Goal: Information Seeking & Learning: Check status

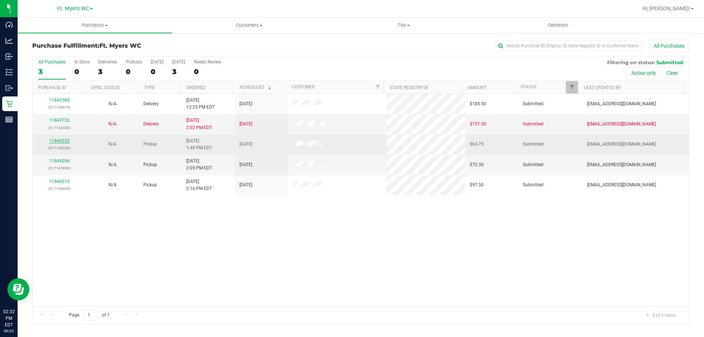
click at [52, 140] on link "11844253" at bounding box center [59, 140] width 21 height 5
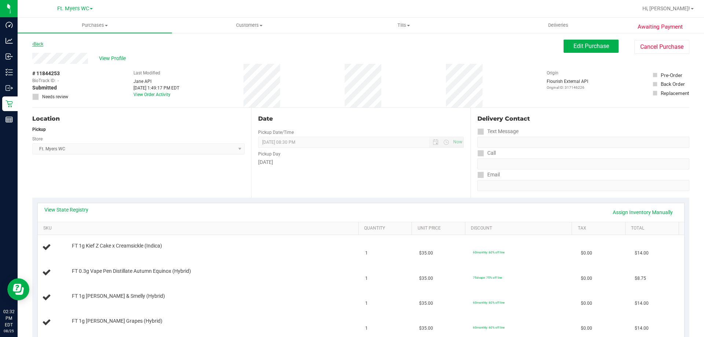
click at [41, 43] on link "Back" at bounding box center [37, 43] width 11 height 5
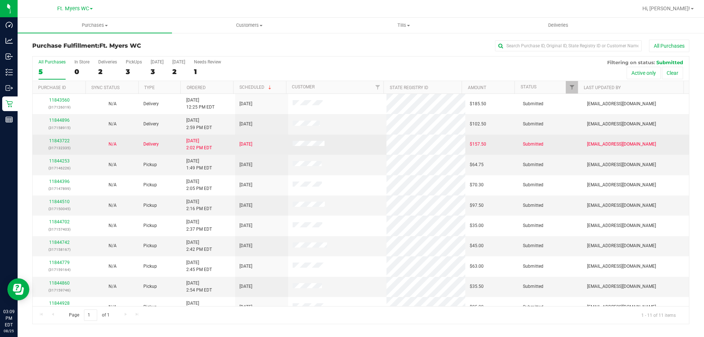
scroll to position [11, 0]
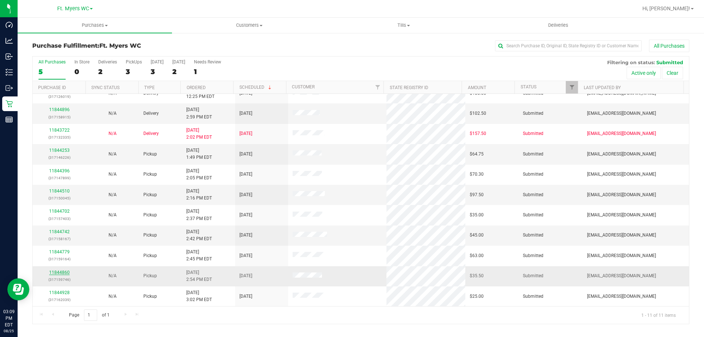
click at [57, 271] on link "11844860" at bounding box center [59, 272] width 21 height 5
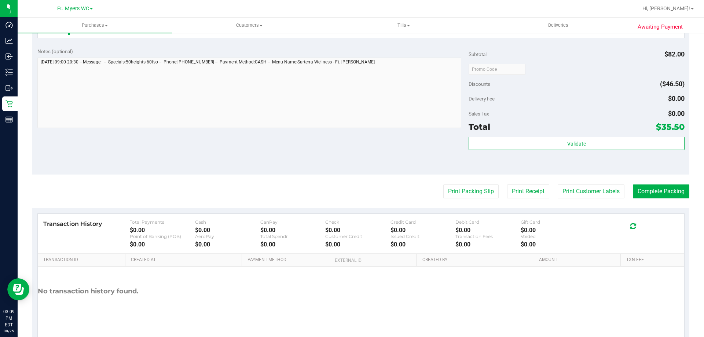
scroll to position [305, 0]
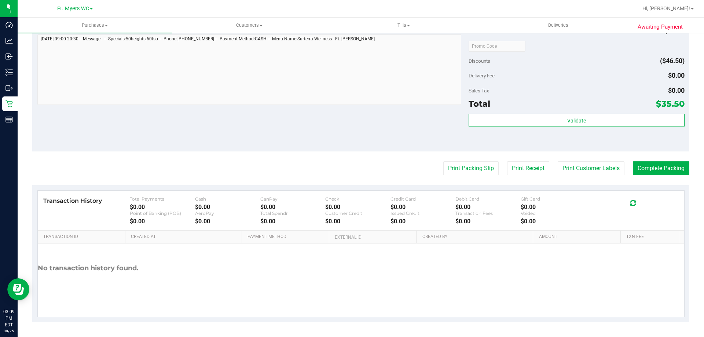
click at [464, 115] on div "Notes (optional) Subtotal $82.00 Discounts ($46.50) Delivery Fee $0.00 Sales Ta…" at bounding box center [360, 85] width 657 height 132
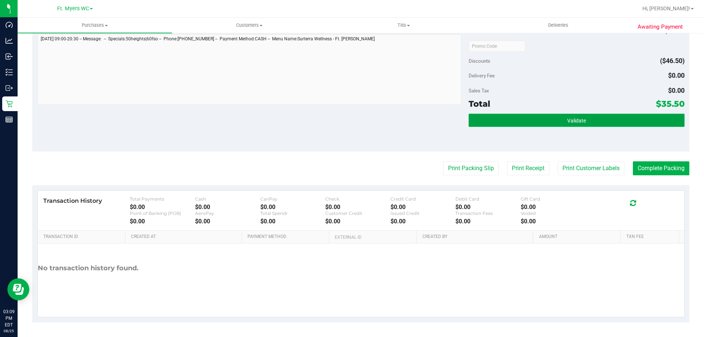
click at [473, 122] on button "Validate" at bounding box center [577, 120] width 216 height 13
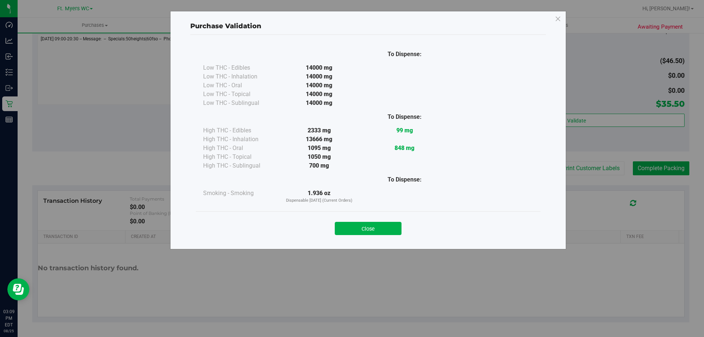
click at [375, 226] on button "Close" at bounding box center [368, 228] width 67 height 13
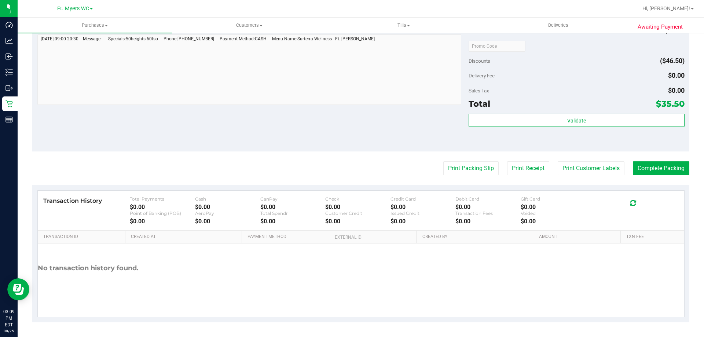
click at [380, 232] on th "External ID" at bounding box center [372, 237] width 87 height 13
click at [454, 161] on purchase-details "Back Edit Purchase Cancel Purchase View Profile # 11844860 BioTrack ID: - Submi…" at bounding box center [360, 28] width 657 height 588
click at [455, 162] on button "Print Packing Slip" at bounding box center [470, 168] width 55 height 14
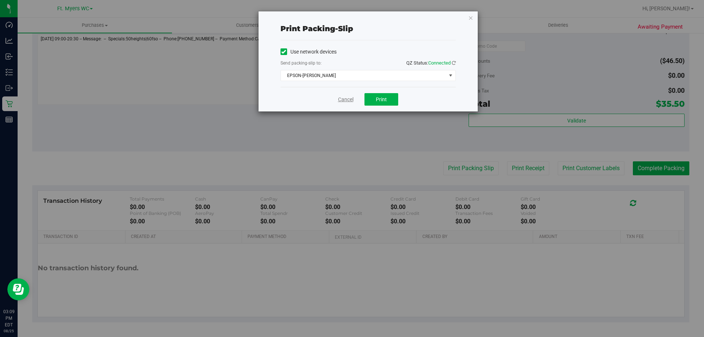
click at [351, 99] on link "Cancel" at bounding box center [345, 100] width 15 height 8
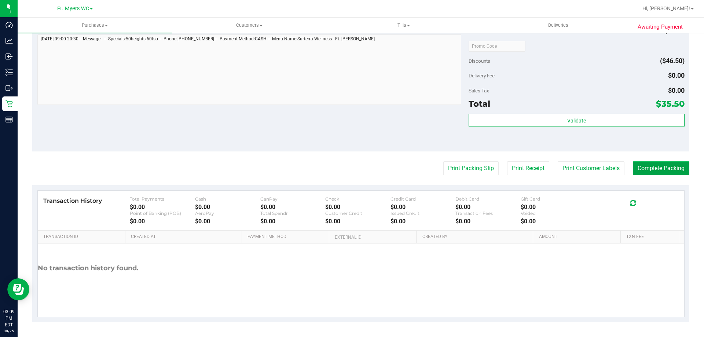
click at [642, 172] on button "Complete Packing" at bounding box center [661, 168] width 56 height 14
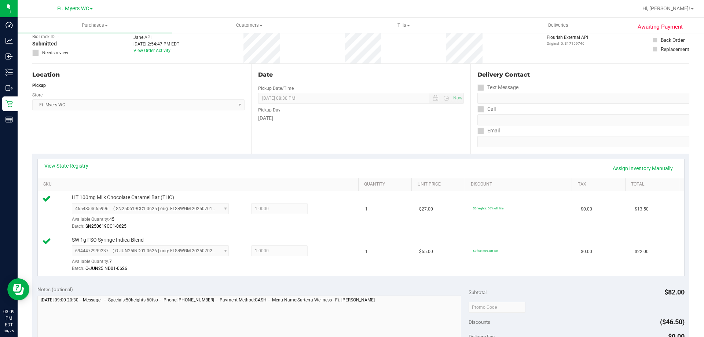
scroll to position [0, 0]
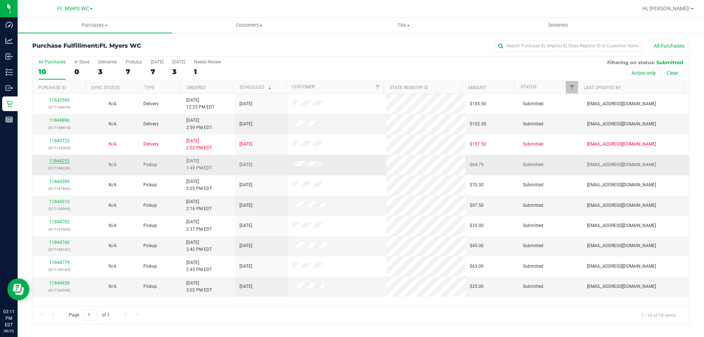
click at [54, 158] on link "11844253" at bounding box center [59, 160] width 21 height 5
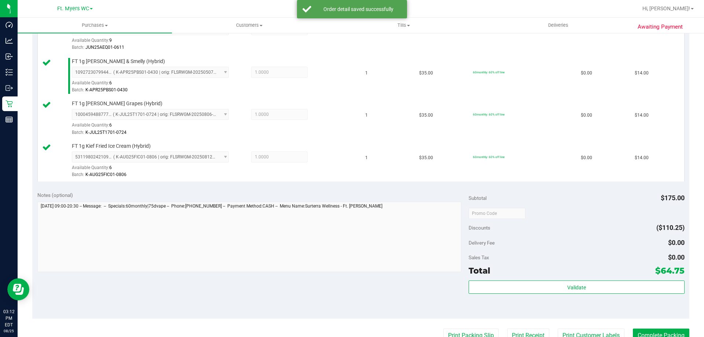
scroll to position [330, 0]
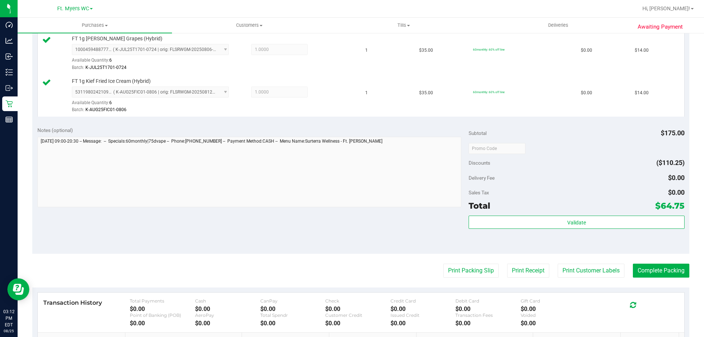
click at [557, 213] on div "Subtotal $175.00 Discounts ($110.25) Delivery Fee $0.00 Sales Tax $0.00 Total $…" at bounding box center [577, 188] width 216 height 122
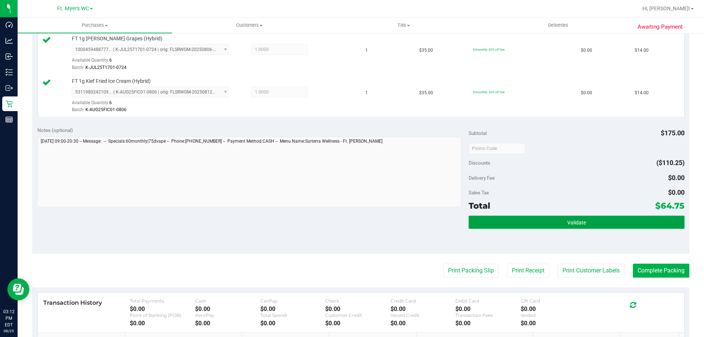
click at [557, 223] on button "Validate" at bounding box center [577, 222] width 216 height 13
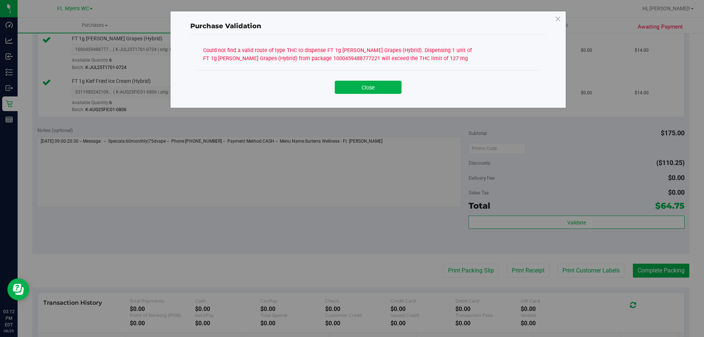
click at [373, 96] on div "Close" at bounding box center [368, 85] width 345 height 30
click at [376, 84] on button "Close" at bounding box center [368, 87] width 67 height 13
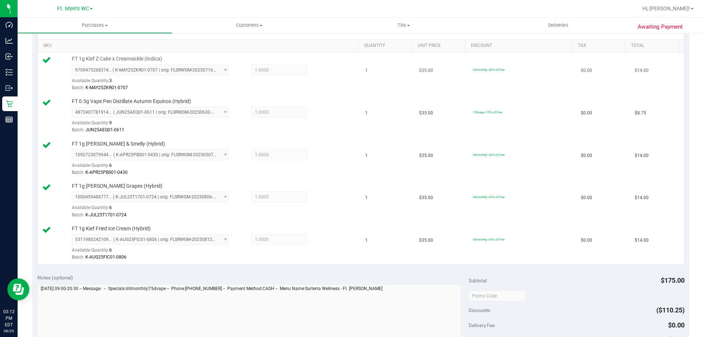
scroll to position [147, 0]
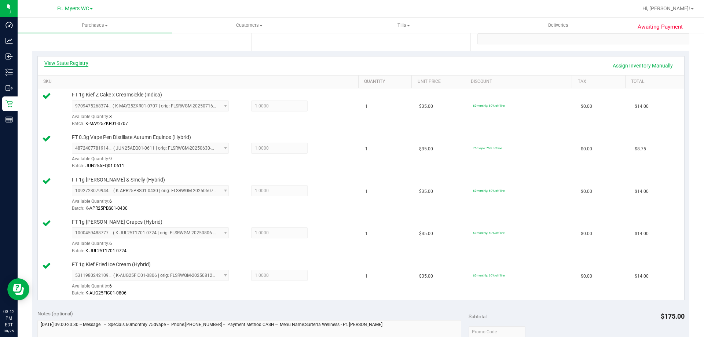
click at [82, 69] on div "View State Registry Assign Inventory Manually" at bounding box center [360, 65] width 633 height 12
click at [81, 59] on div "View State Registry Assign Inventory Manually" at bounding box center [361, 65] width 647 height 19
click at [80, 64] on link "View State Registry" at bounding box center [66, 62] width 44 height 7
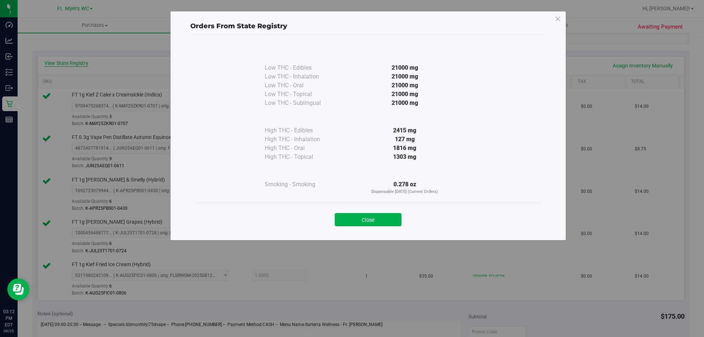
click at [80, 66] on div "Orders From State Registry Low THC - Edibles 21000 mg" at bounding box center [355, 168] width 710 height 337
click at [369, 216] on button "Close" at bounding box center [368, 219] width 67 height 13
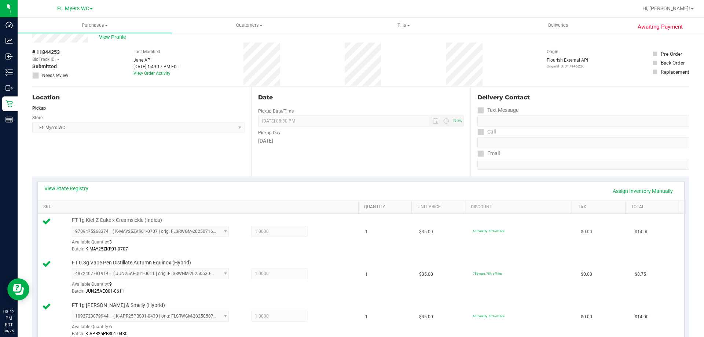
scroll to position [0, 0]
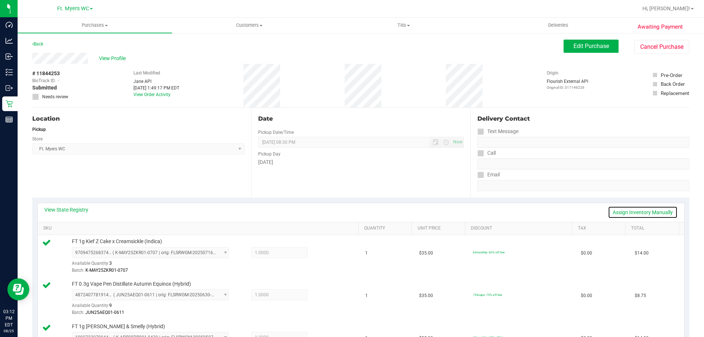
click at [621, 214] on link "Assign Inventory Manually" at bounding box center [643, 212] width 70 height 12
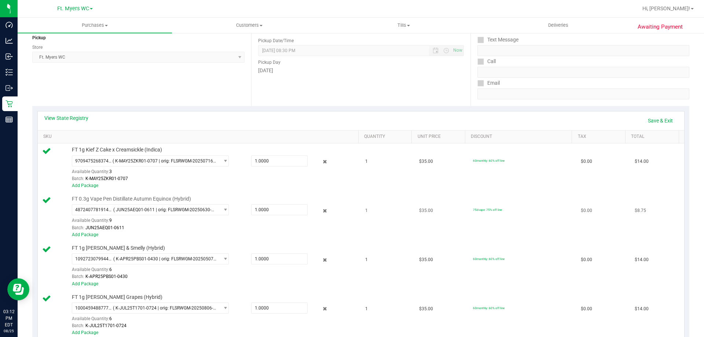
scroll to position [147, 0]
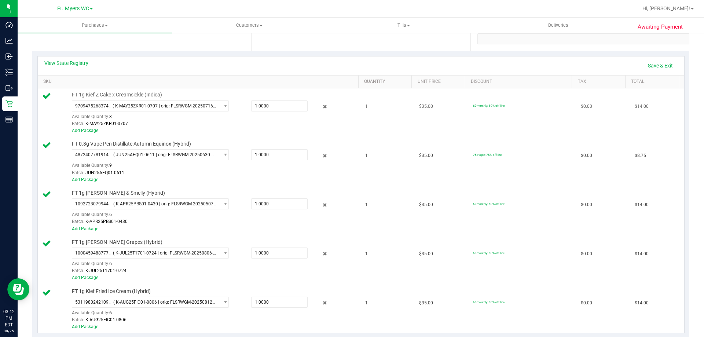
click at [315, 107] on div at bounding box center [319, 106] width 23 height 9
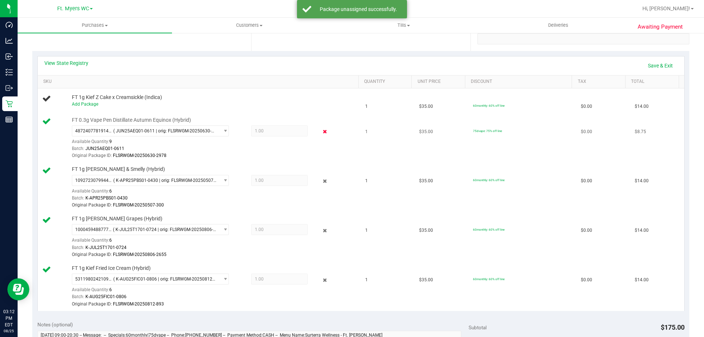
click at [321, 132] on icon at bounding box center [325, 132] width 8 height 8
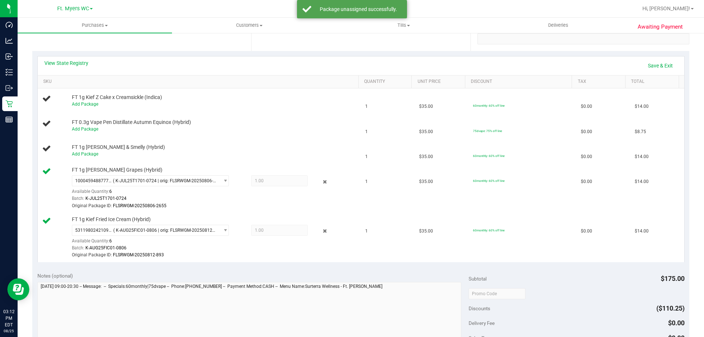
click at [321, 184] on icon at bounding box center [325, 182] width 8 height 8
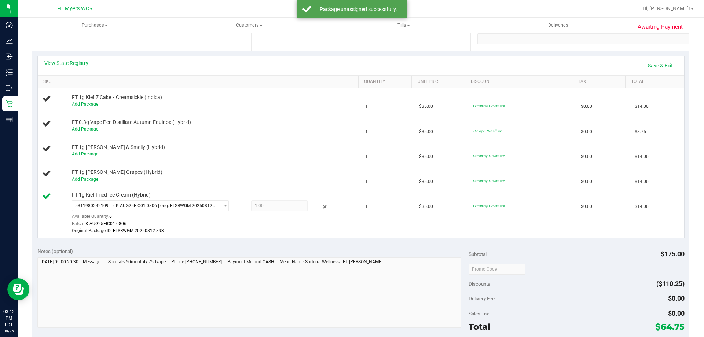
click at [322, 213] on div "5311980242109973 ( K-AUG25FIC01-0806 | orig: FLSRWGM-20250812-893 ) 53119802421…" at bounding box center [213, 217] width 283 height 34
click at [322, 208] on icon at bounding box center [325, 206] width 8 height 8
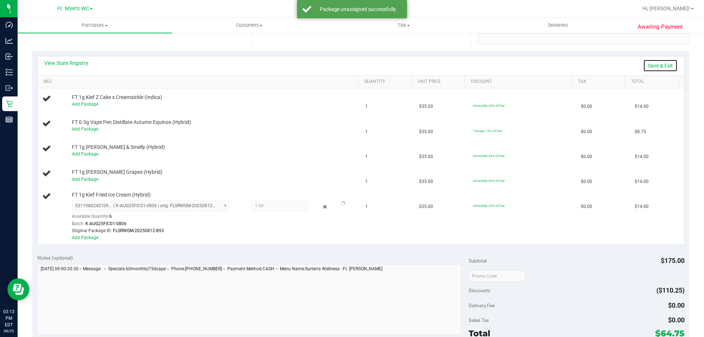
click at [657, 63] on link "Save & Exit" at bounding box center [660, 65] width 34 height 12
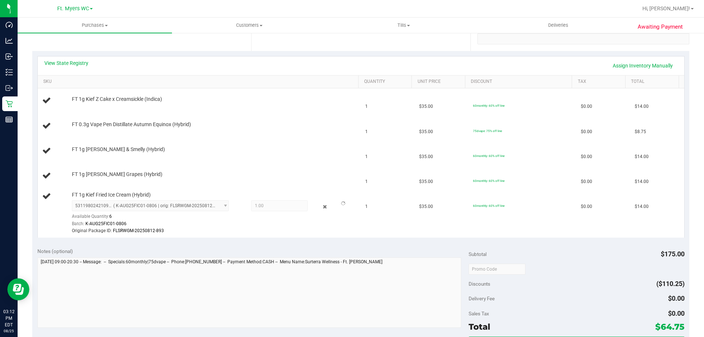
scroll to position [0, 0]
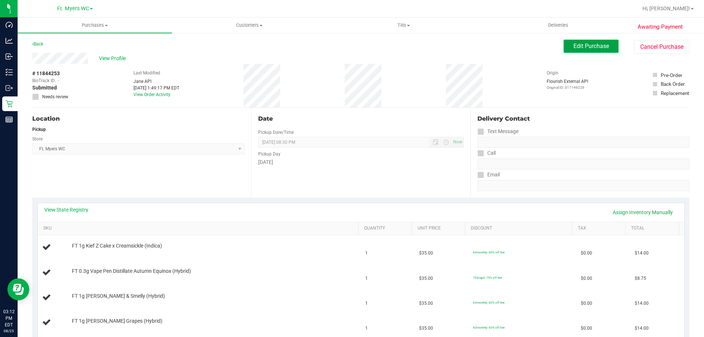
click at [601, 44] on span "Edit Purchase" at bounding box center [592, 46] width 36 height 7
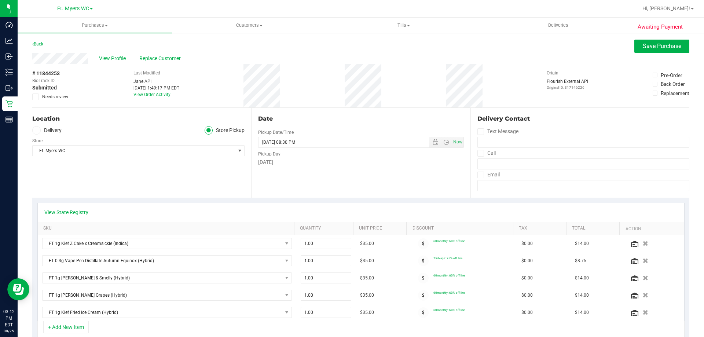
click at [39, 97] on span at bounding box center [35, 97] width 7 height 7
click at [0, 0] on input "Needs review" at bounding box center [0, 0] width 0 height 0
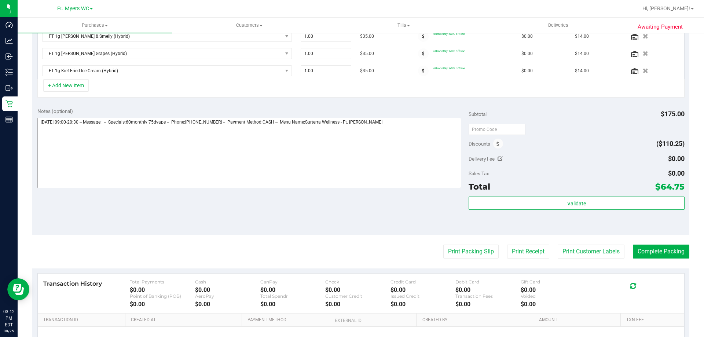
scroll to position [293, 0]
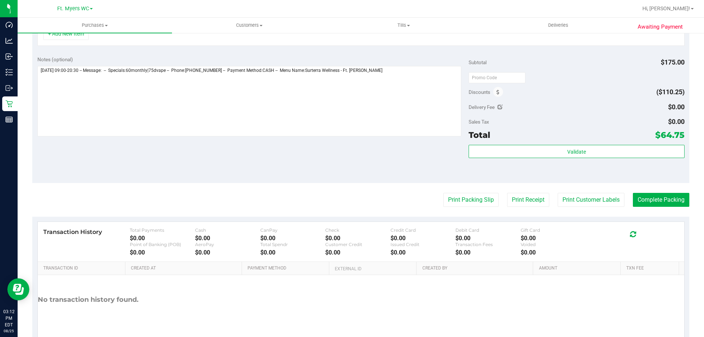
click at [475, 88] on span "Discounts" at bounding box center [480, 91] width 22 height 13
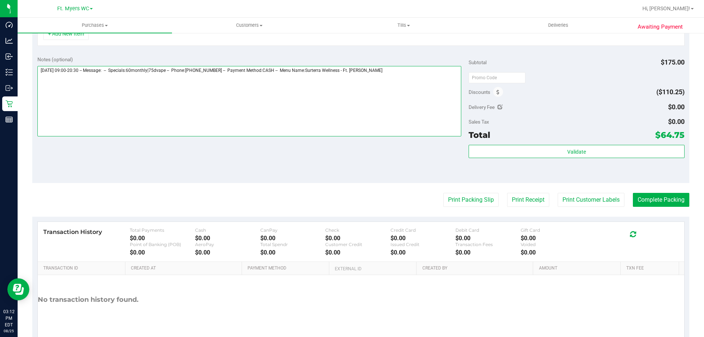
click at [435, 93] on textarea at bounding box center [249, 101] width 424 height 70
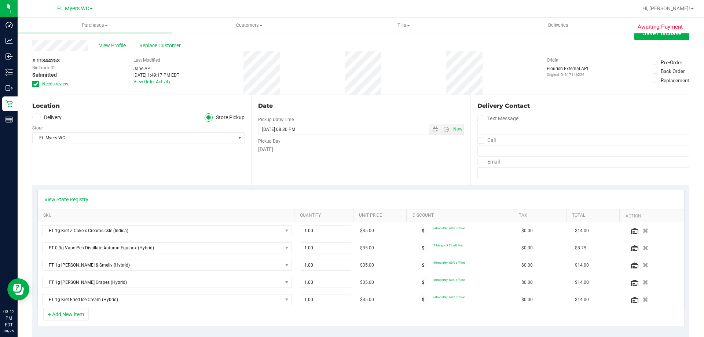
scroll to position [0, 0]
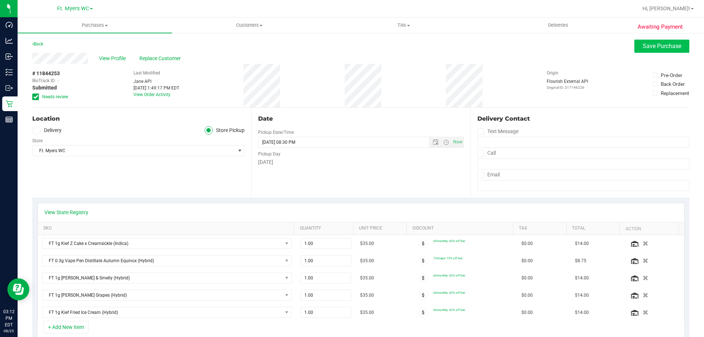
type textarea "Monday 08/25/2025 09:00-20:30 -- Message: -- Specials:60monthly|75dvape -- Phon…"
click at [663, 41] on button "Save Purchase" at bounding box center [661, 46] width 55 height 13
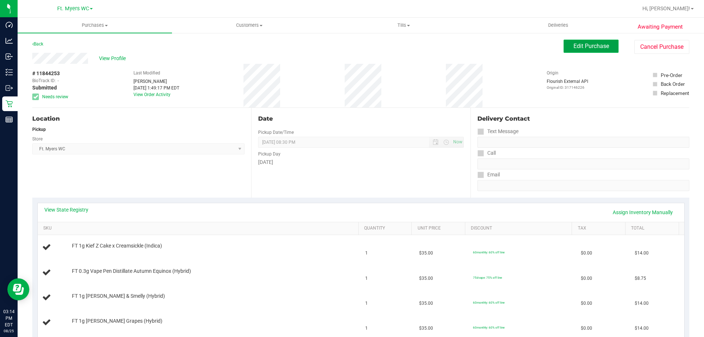
click at [592, 42] on button "Edit Purchase" at bounding box center [591, 46] width 55 height 13
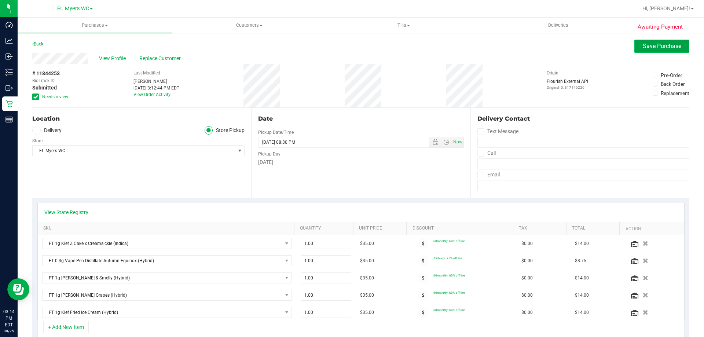
click at [656, 49] on span "Save Purchase" at bounding box center [662, 46] width 39 height 7
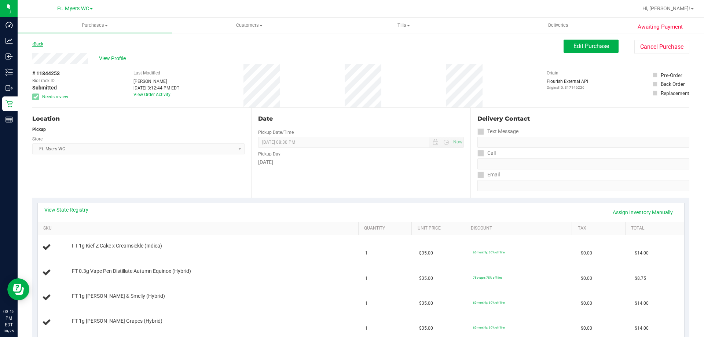
click at [36, 45] on link "Back" at bounding box center [37, 43] width 11 height 5
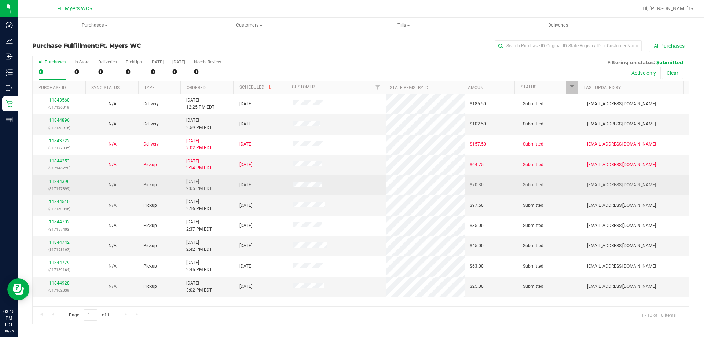
click at [54, 179] on link "11844396" at bounding box center [59, 181] width 21 height 5
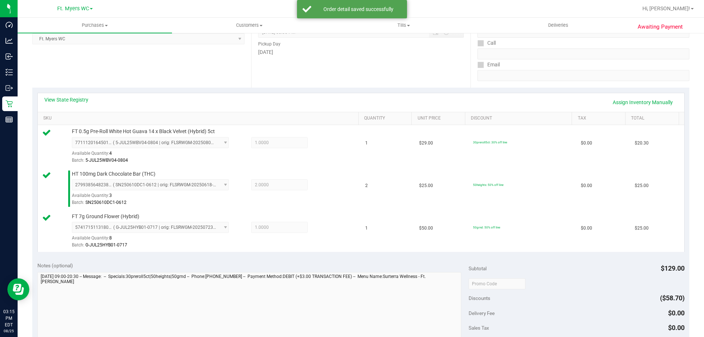
scroll to position [220, 0]
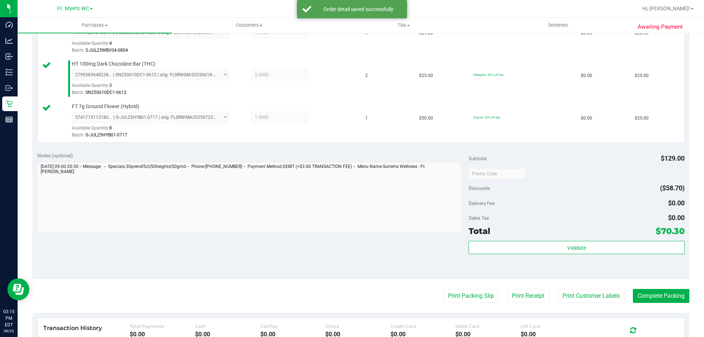
click at [487, 236] on div "Total $70.30" at bounding box center [577, 230] width 216 height 13
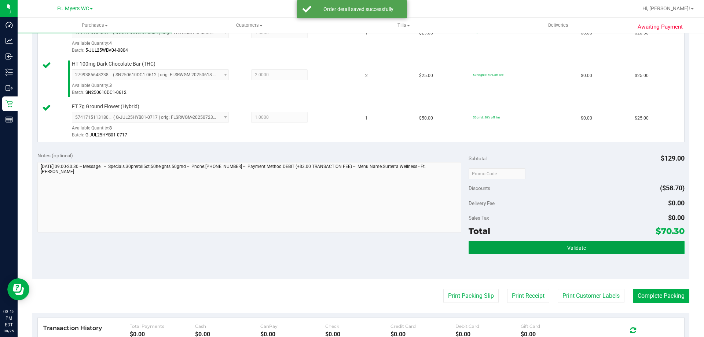
click at [487, 254] on button "Validate" at bounding box center [577, 247] width 216 height 13
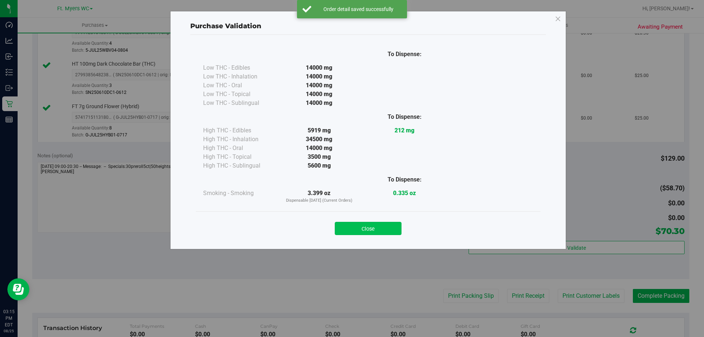
click at [361, 229] on button "Close" at bounding box center [368, 228] width 67 height 13
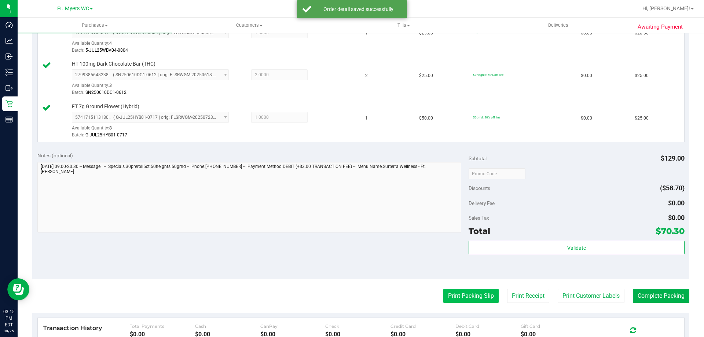
click at [462, 292] on button "Print Packing Slip" at bounding box center [470, 296] width 55 height 14
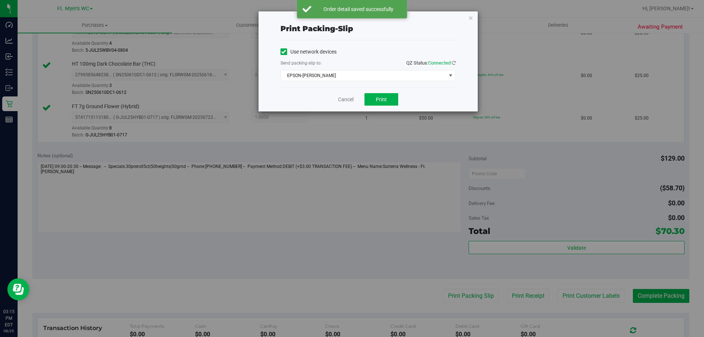
click at [378, 109] on div "Cancel Print" at bounding box center [368, 99] width 175 height 25
click at [377, 94] on button "Print" at bounding box center [382, 99] width 34 height 12
click at [341, 96] on link "Cancel" at bounding box center [345, 100] width 15 height 8
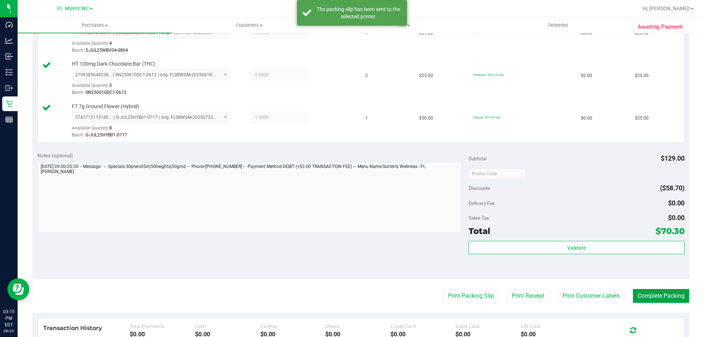
click at [665, 295] on button "Complete Packing" at bounding box center [661, 296] width 56 height 14
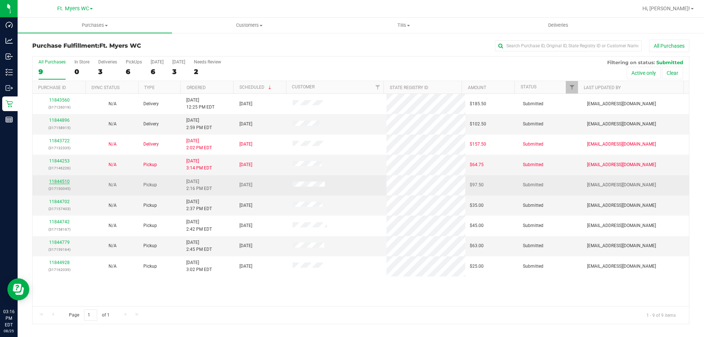
click at [67, 182] on link "11844510" at bounding box center [59, 181] width 21 height 5
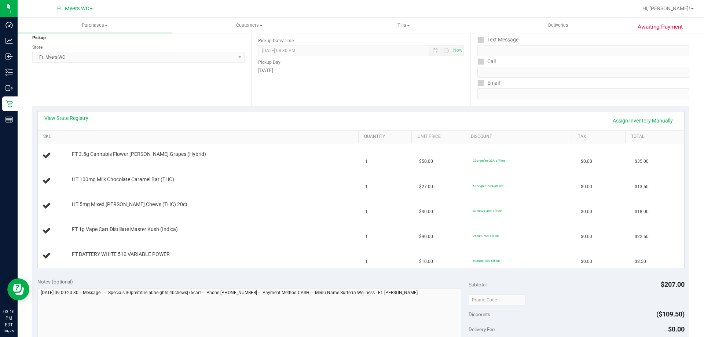
scroll to position [110, 0]
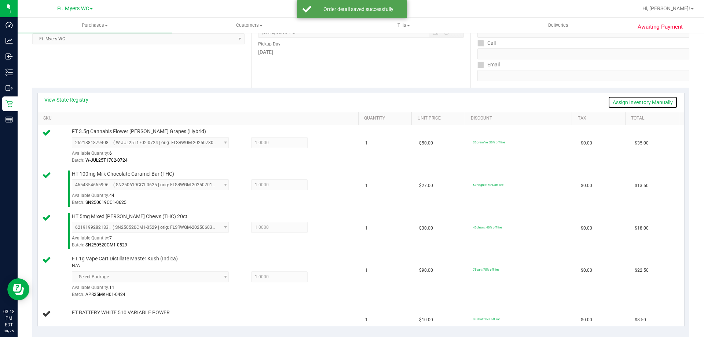
click at [655, 103] on link "Assign Inventory Manually" at bounding box center [643, 102] width 70 height 12
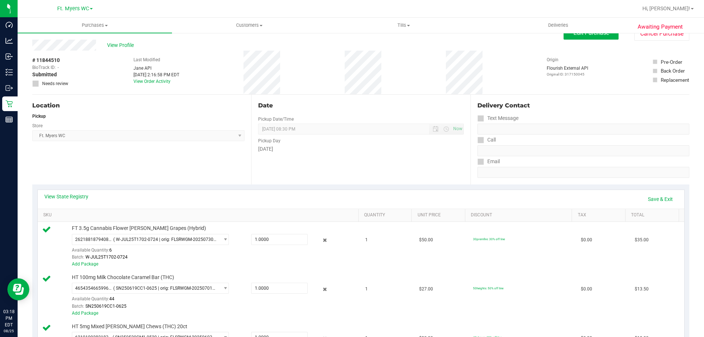
scroll to position [0, 0]
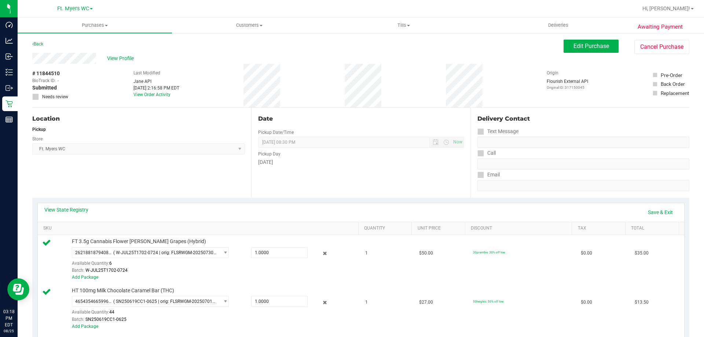
click at [653, 205] on div "View State Registry Save & Exit" at bounding box center [361, 212] width 647 height 19
click at [654, 210] on link "Save & Exit" at bounding box center [660, 212] width 34 height 12
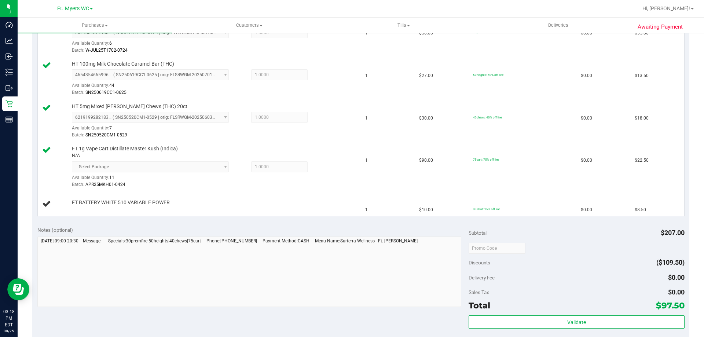
scroll to position [110, 0]
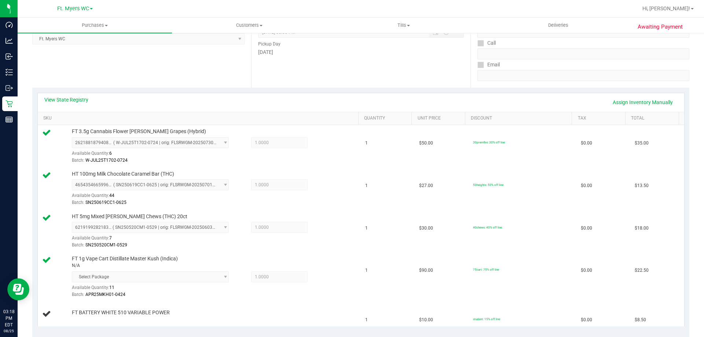
click at [623, 96] on div "View State Registry Assign Inventory Manually" at bounding box center [361, 102] width 647 height 19
click at [622, 101] on link "Assign Inventory Manually" at bounding box center [643, 102] width 70 height 12
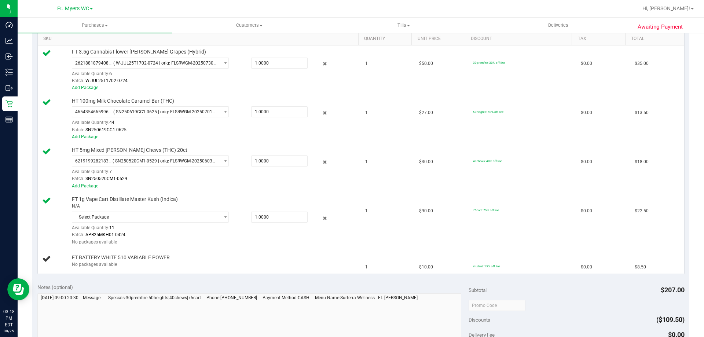
scroll to position [293, 0]
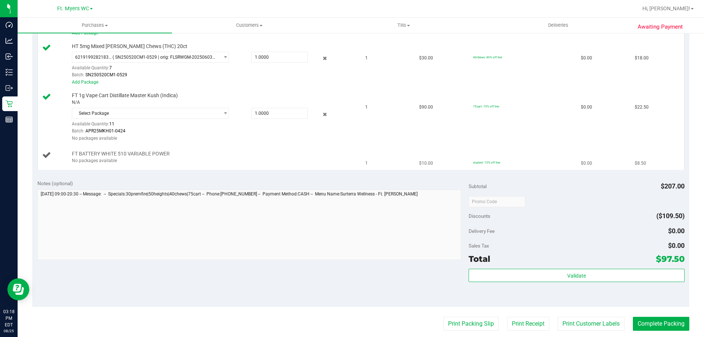
click at [107, 165] on td "FT BATTERY WHITE 510 VARIABLE POWER No packages available" at bounding box center [199, 157] width 323 height 25
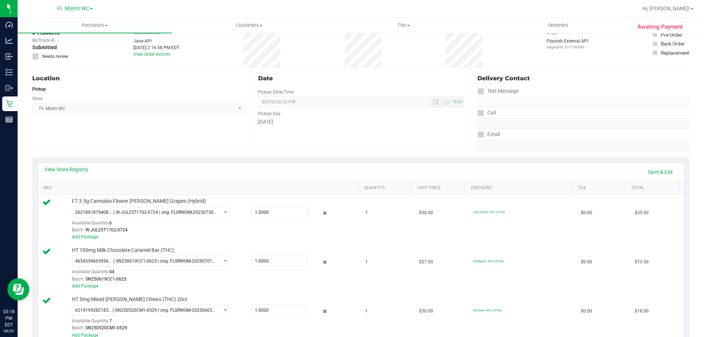
scroll to position [0, 0]
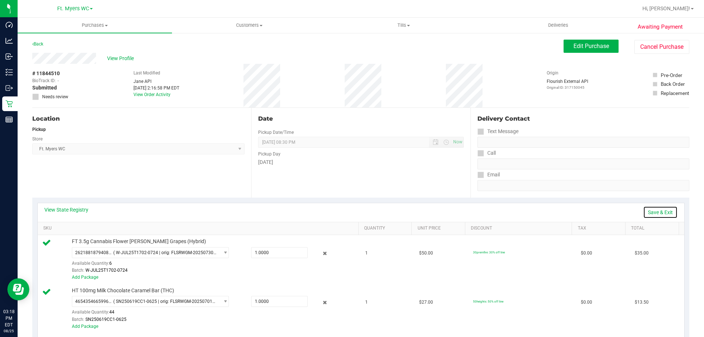
click at [659, 208] on link "Save & Exit" at bounding box center [660, 212] width 34 height 12
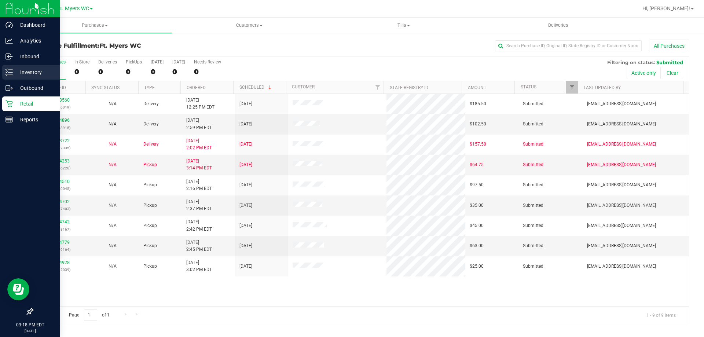
click at [4, 70] on div "Inventory" at bounding box center [31, 72] width 58 height 15
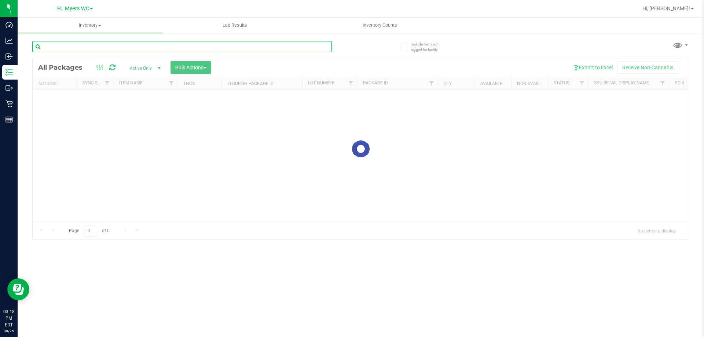
click at [72, 45] on input "text" at bounding box center [182, 46] width 300 height 11
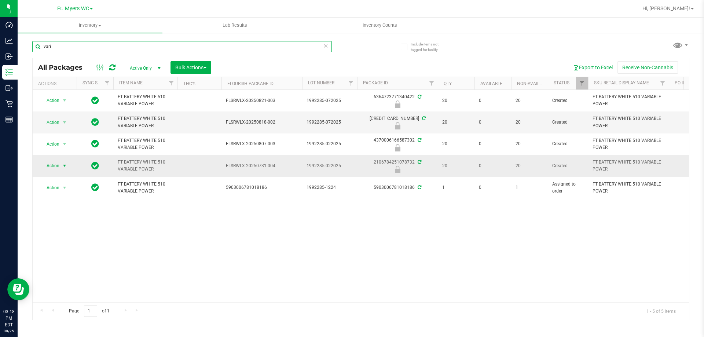
type input "vari"
click at [50, 165] on span "Action" at bounding box center [50, 166] width 20 height 10
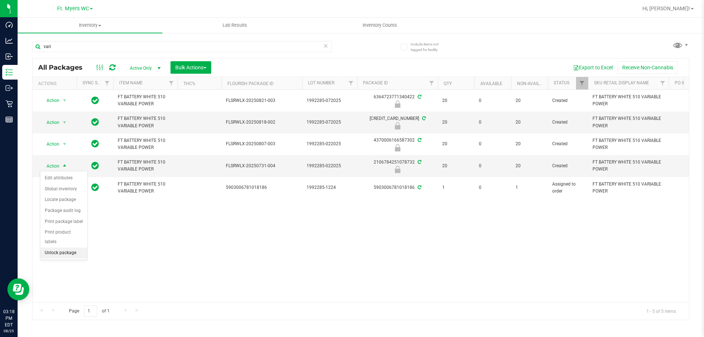
click at [61, 248] on li "Unlock package" at bounding box center [63, 253] width 47 height 11
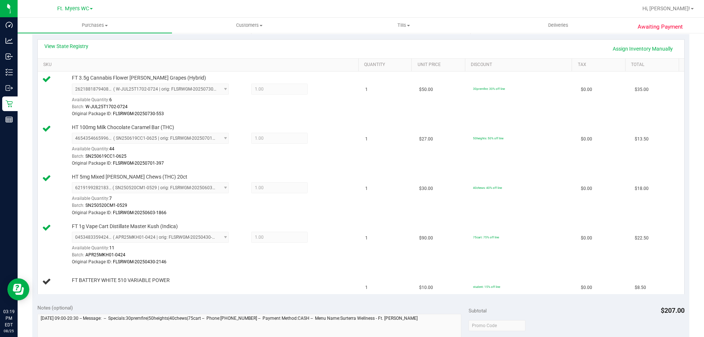
scroll to position [147, 0]
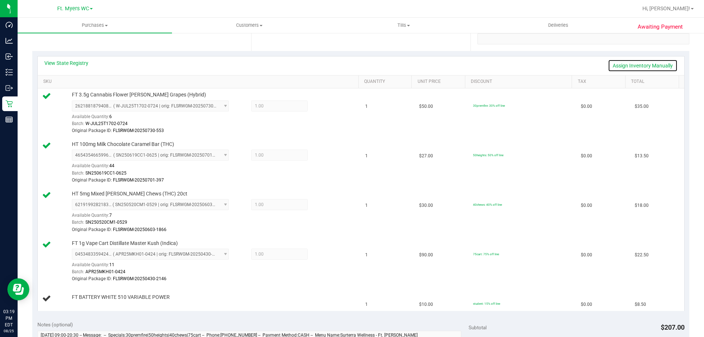
click at [624, 63] on link "Assign Inventory Manually" at bounding box center [643, 65] width 70 height 12
click at [81, 298] on span "FT BATTERY WHITE 510 VARIABLE POWER" at bounding box center [121, 295] width 98 height 7
click at [81, 306] on div "Add Package" at bounding box center [213, 302] width 283 height 7
click at [81, 304] on link "Add Package" at bounding box center [85, 301] width 26 height 5
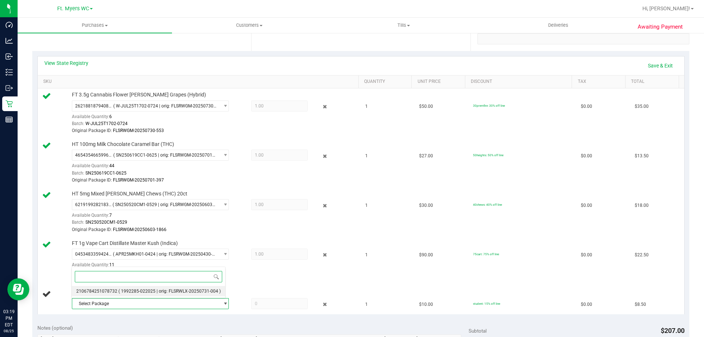
click at [129, 292] on span "( 1992285-022025 | orig: FLSRWLX-20250731-004 )" at bounding box center [169, 291] width 102 height 5
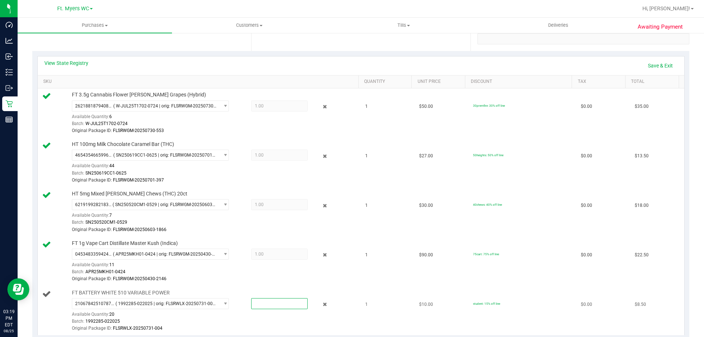
drag, startPoint x: 284, startPoint y: 303, endPoint x: 285, endPoint y: 295, distance: 8.1
click at [285, 301] on span at bounding box center [279, 303] width 56 height 11
type input "1"
type input "1.0000"
click at [242, 280] on div "Original Package ID: FLSRWGM-20250430-2146" at bounding box center [213, 278] width 283 height 7
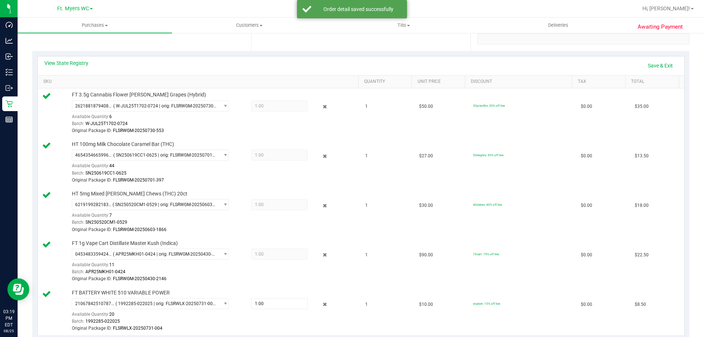
scroll to position [37, 0]
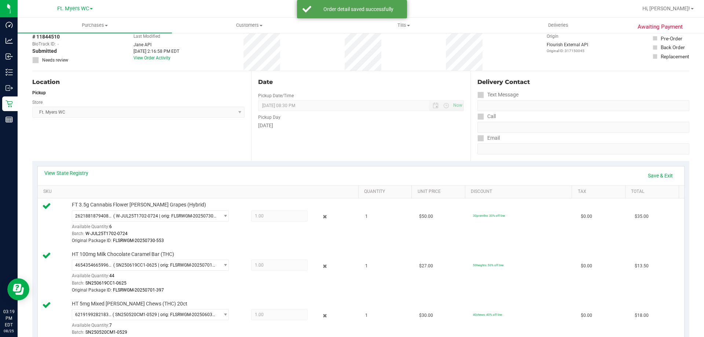
click at [637, 175] on div "View State Registry Save & Exit" at bounding box center [360, 175] width 633 height 12
click at [643, 172] on link "Save & Exit" at bounding box center [660, 175] width 34 height 12
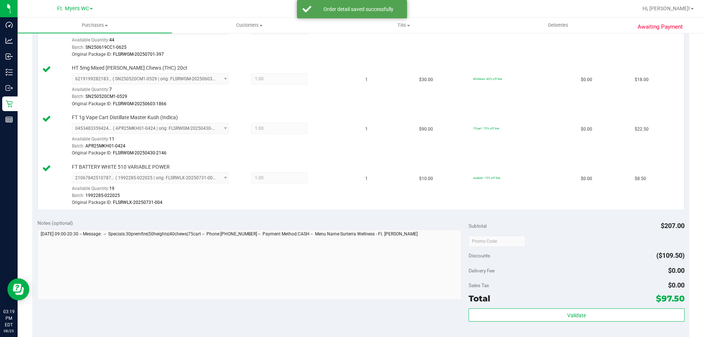
scroll to position [293, 0]
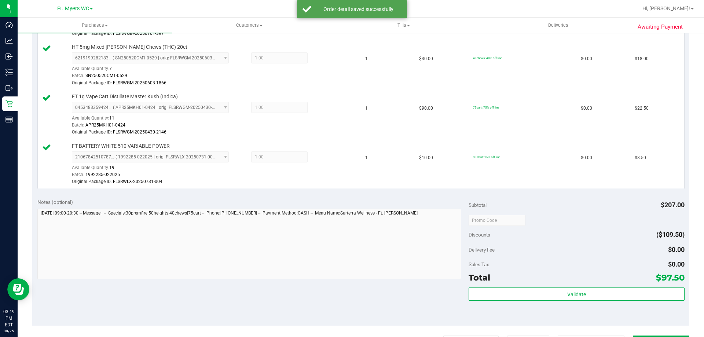
click at [527, 286] on div "Subtotal $207.00 Discounts ($109.50) Delivery Fee $0.00 Sales Tax $0.00 Total $…" at bounding box center [577, 259] width 216 height 122
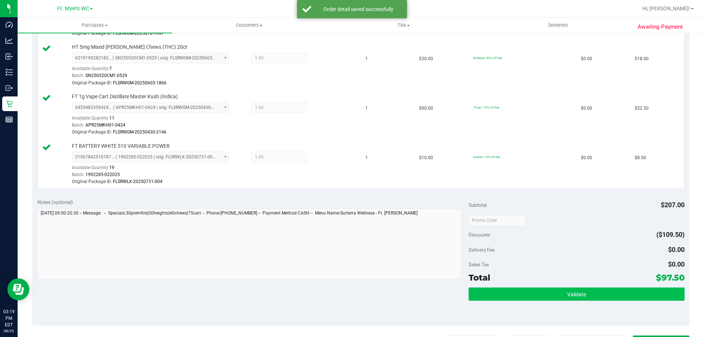
drag, startPoint x: 527, startPoint y: 287, endPoint x: 523, endPoint y: 292, distance: 6.3
click at [527, 288] on div "Subtotal $207.00 Discounts ($109.50) Delivery Fee $0.00 Sales Tax $0.00 Total $…" at bounding box center [577, 259] width 216 height 122
click at [522, 293] on button "Validate" at bounding box center [577, 294] width 216 height 13
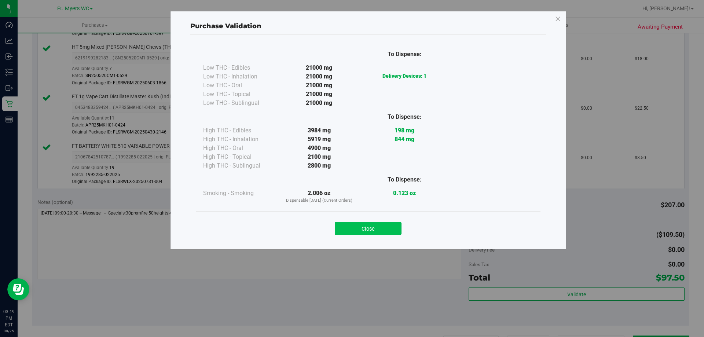
click at [380, 232] on button "Close" at bounding box center [368, 228] width 67 height 13
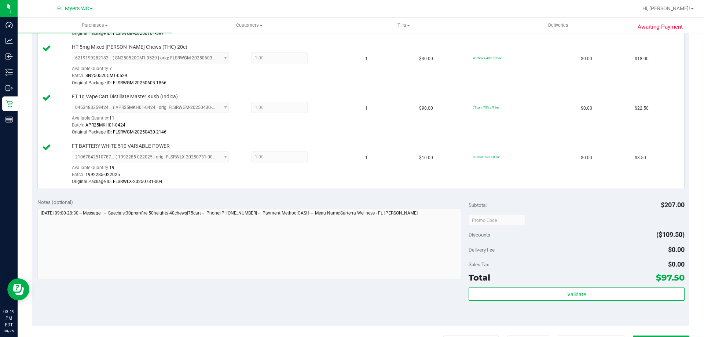
scroll to position [440, 0]
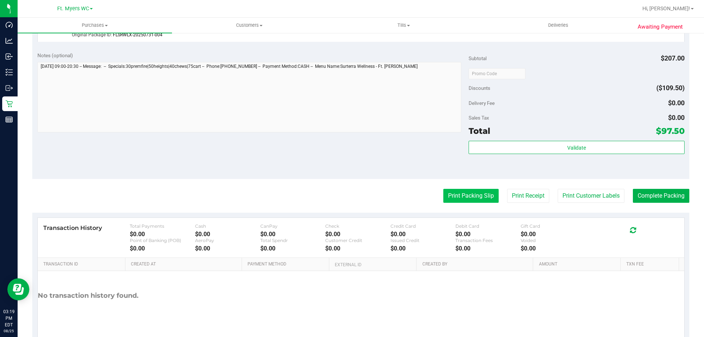
click at [473, 196] on button "Print Packing Slip" at bounding box center [470, 196] width 55 height 14
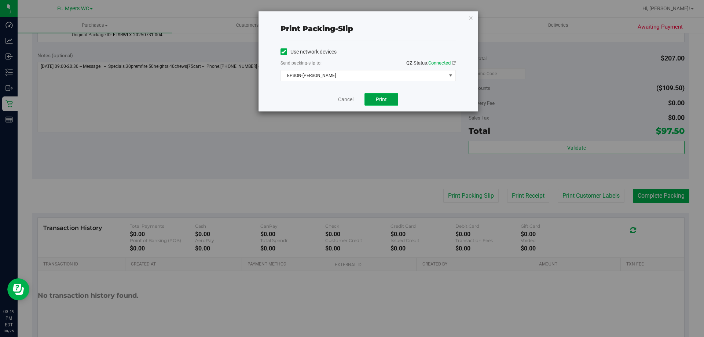
click at [384, 105] on button "Print" at bounding box center [382, 99] width 34 height 12
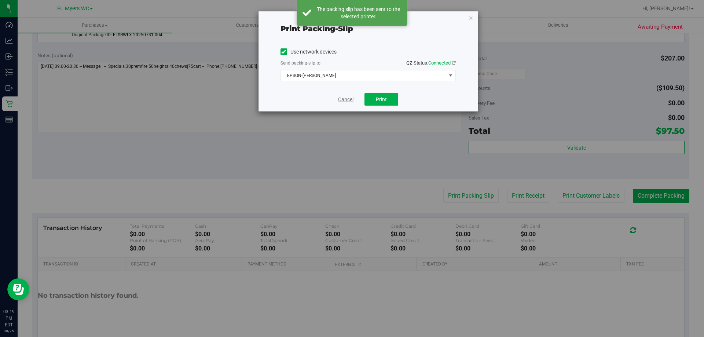
click at [339, 96] on link "Cancel" at bounding box center [345, 100] width 15 height 8
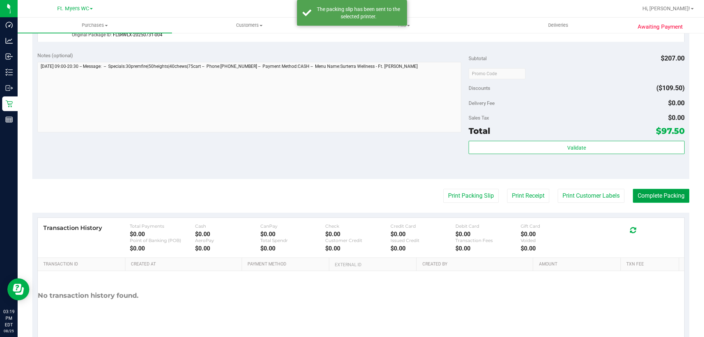
click at [633, 190] on button "Complete Packing" at bounding box center [661, 196] width 56 height 14
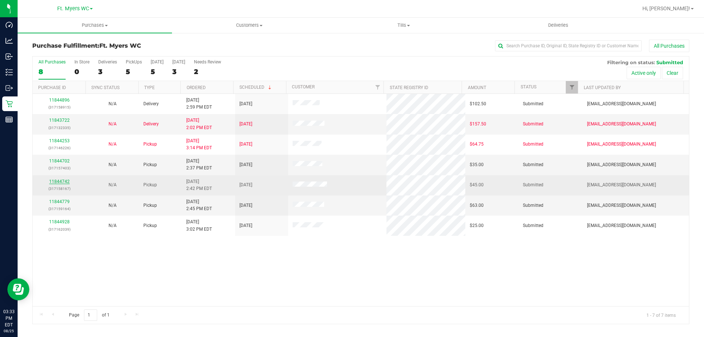
click at [61, 183] on link "11844742" at bounding box center [59, 181] width 21 height 5
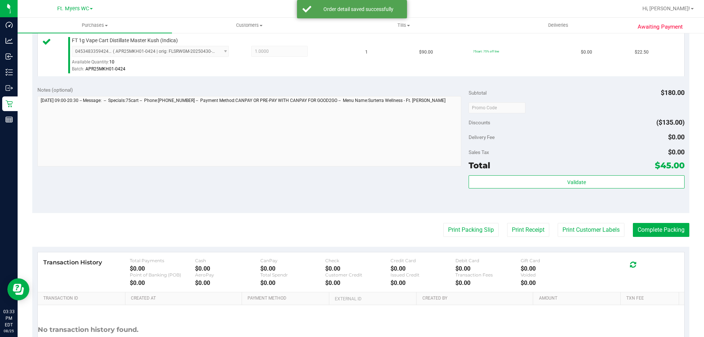
scroll to position [305, 0]
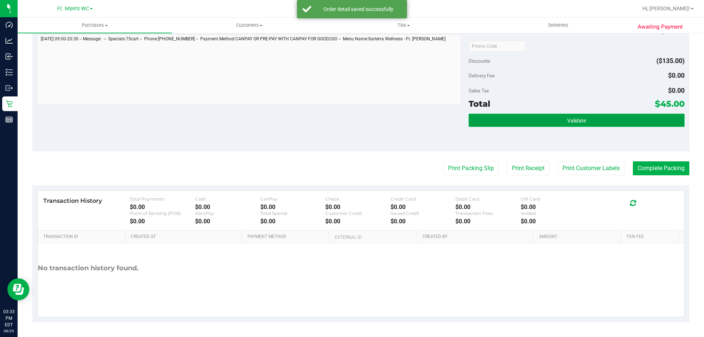
click at [516, 125] on button "Validate" at bounding box center [577, 120] width 216 height 13
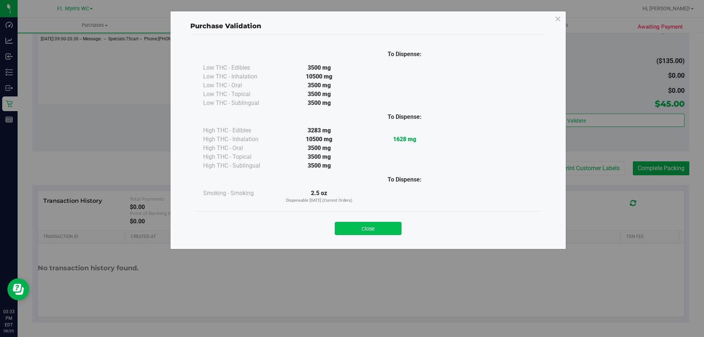
click at [391, 227] on button "Close" at bounding box center [368, 228] width 67 height 13
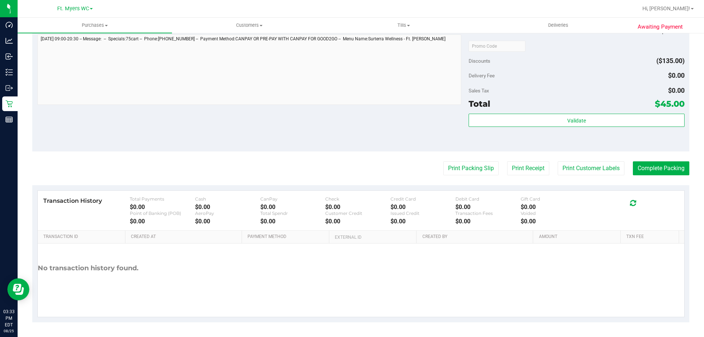
click at [463, 177] on purchase-details "Back Edit Purchase Cancel Purchase View Profile # 11844742 BioTrack ID: - Submi…" at bounding box center [360, 28] width 657 height 588
click at [464, 175] on button "Print Packing Slip" at bounding box center [470, 168] width 55 height 14
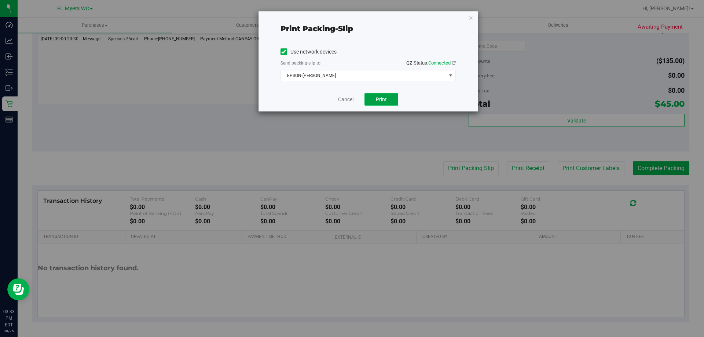
click at [382, 95] on button "Print" at bounding box center [382, 99] width 34 height 12
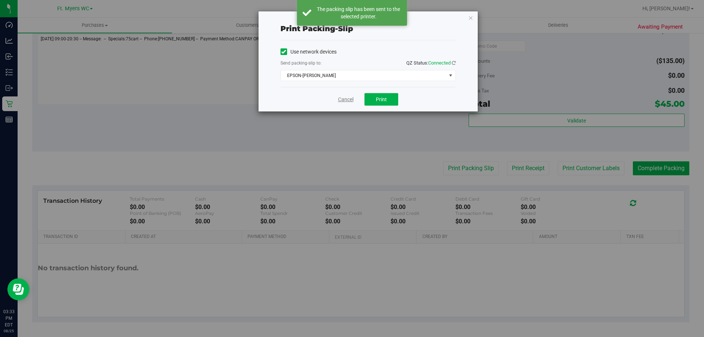
click at [342, 99] on link "Cancel" at bounding box center [345, 100] width 15 height 8
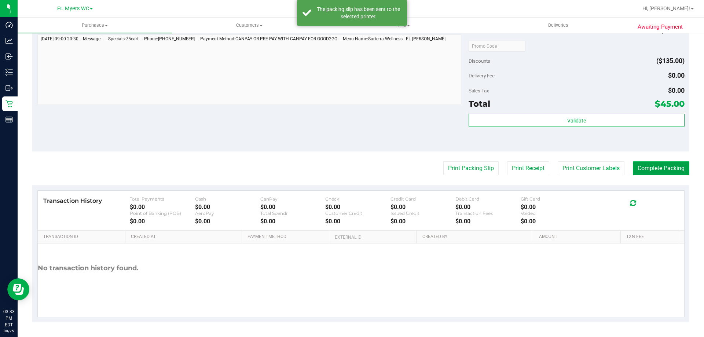
click at [661, 167] on button "Complete Packing" at bounding box center [661, 168] width 56 height 14
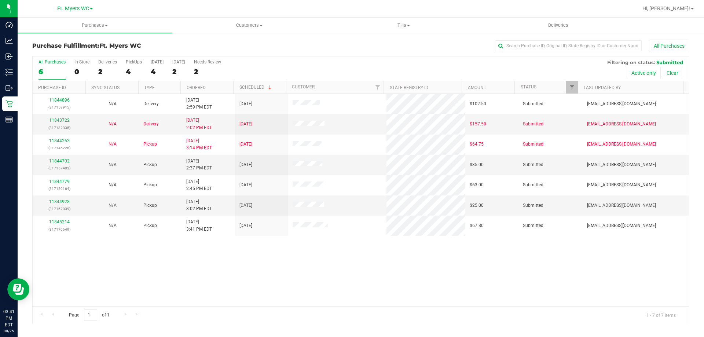
click at [546, 264] on div "11844896 (317158915) N/A Delivery 8/25/2025 2:59 PM EDT 8/26/2025 $102.50 Submi…" at bounding box center [361, 200] width 657 height 212
click at [58, 161] on link "11844702" at bounding box center [59, 160] width 21 height 5
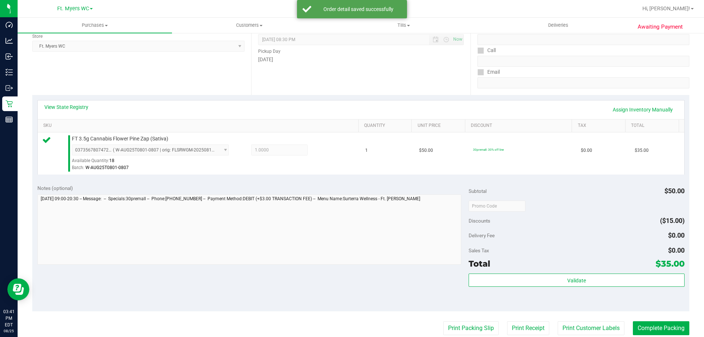
scroll to position [183, 0]
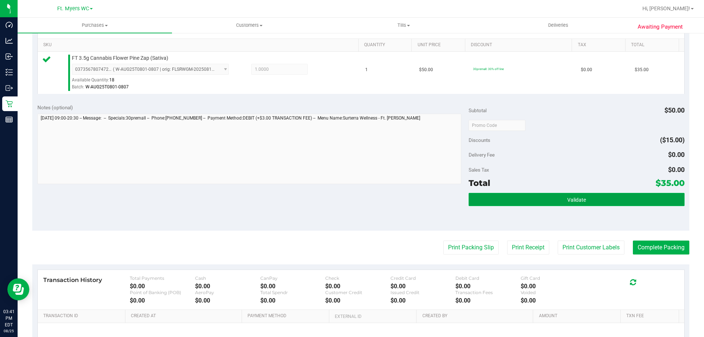
click at [504, 202] on button "Validate" at bounding box center [577, 199] width 216 height 13
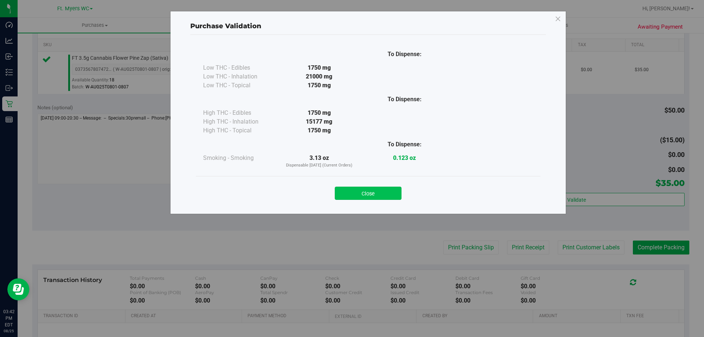
click at [382, 199] on button "Close" at bounding box center [368, 193] width 67 height 13
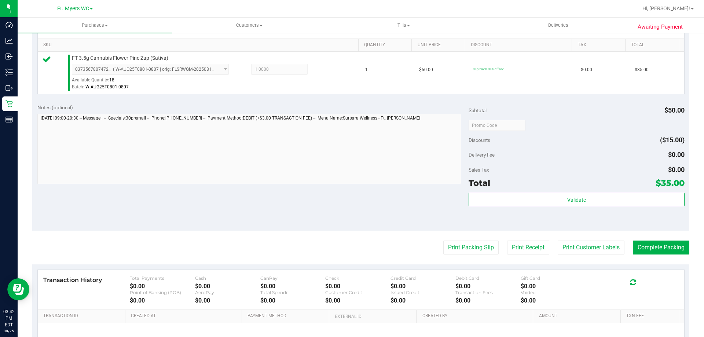
click at [467, 256] on purchase-details "Back Edit Purchase Cancel Purchase View Profile # 11844702 BioTrack ID: - Submi…" at bounding box center [360, 128] width 657 height 545
click at [467, 247] on button "Print Packing Slip" at bounding box center [470, 248] width 55 height 14
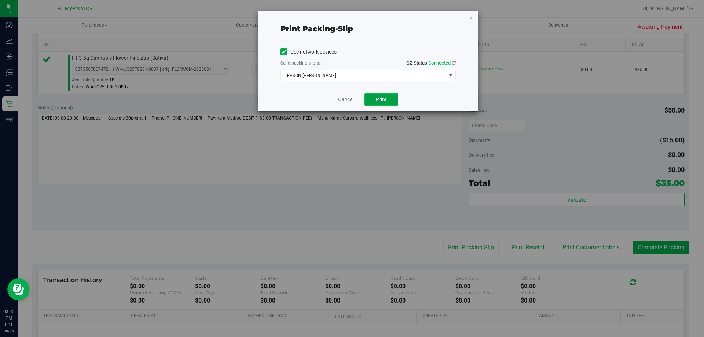
click at [389, 104] on button "Print" at bounding box center [382, 99] width 34 height 12
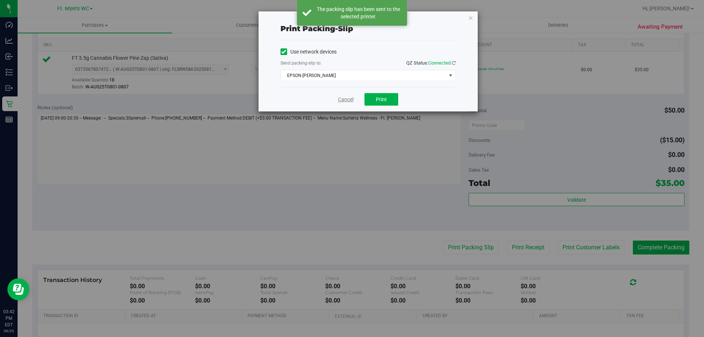
click at [351, 102] on link "Cancel" at bounding box center [345, 100] width 15 height 8
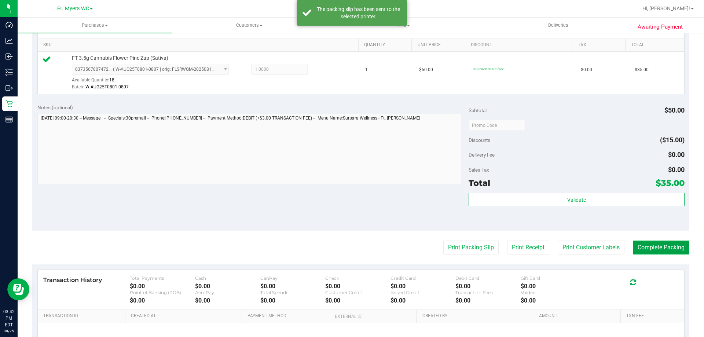
click at [669, 245] on button "Complete Packing" at bounding box center [661, 248] width 56 height 14
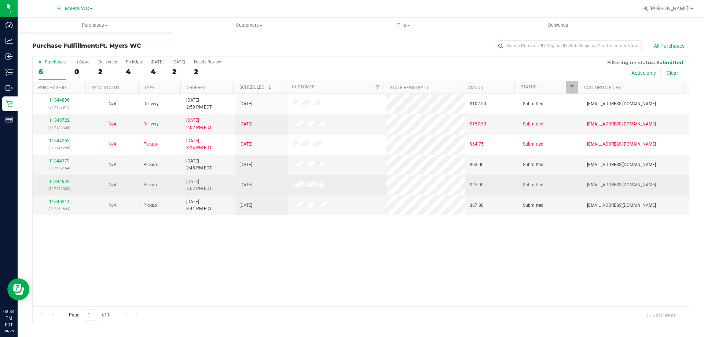
click at [68, 179] on link "11844928" at bounding box center [59, 181] width 21 height 5
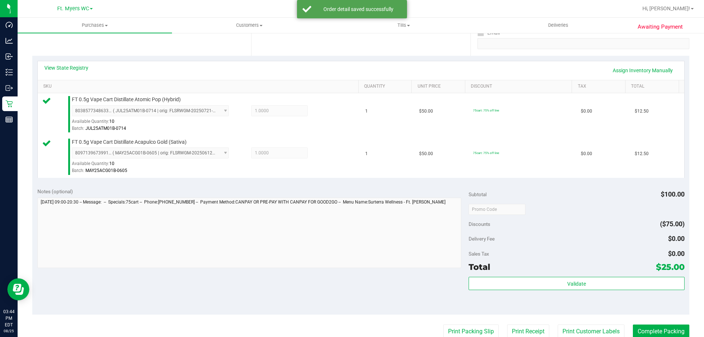
scroll to position [147, 0]
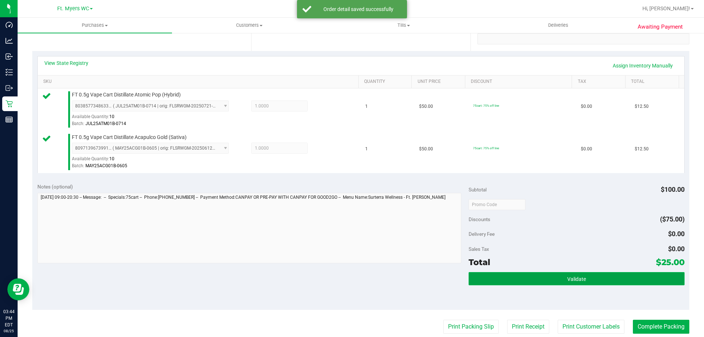
click at [566, 273] on button "Validate" at bounding box center [577, 278] width 216 height 13
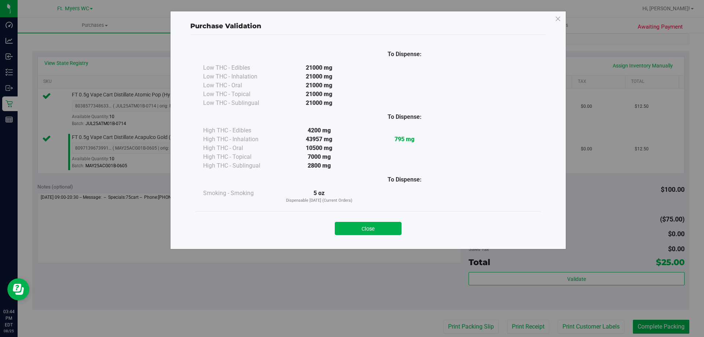
click at [361, 228] on button "Close" at bounding box center [368, 228] width 67 height 13
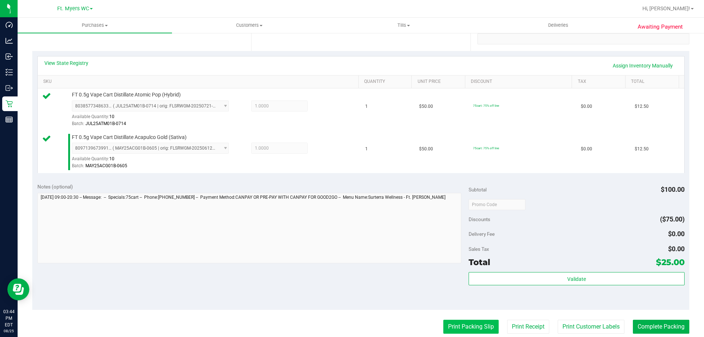
click at [465, 321] on button "Print Packing Slip" at bounding box center [470, 327] width 55 height 14
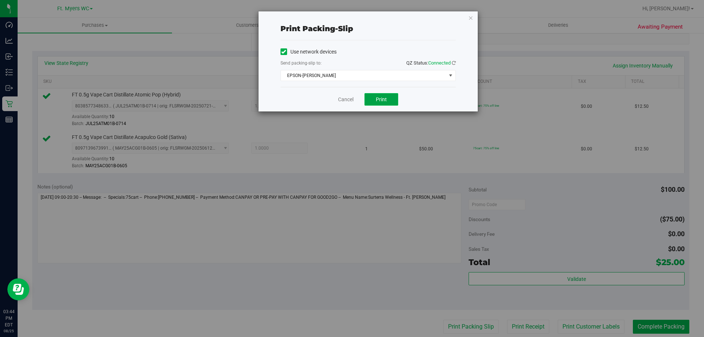
click at [381, 102] on span "Print" at bounding box center [381, 99] width 11 height 6
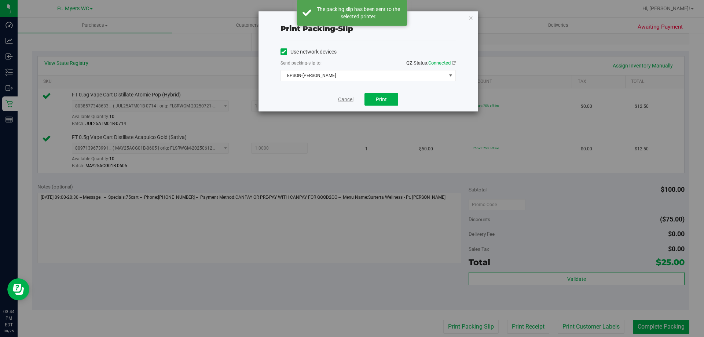
click at [350, 98] on link "Cancel" at bounding box center [345, 100] width 15 height 8
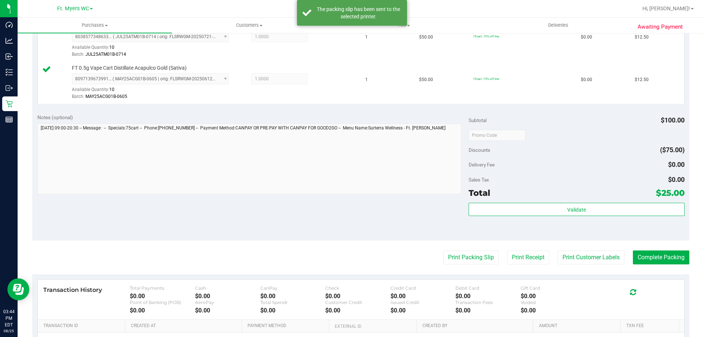
scroll to position [220, 0]
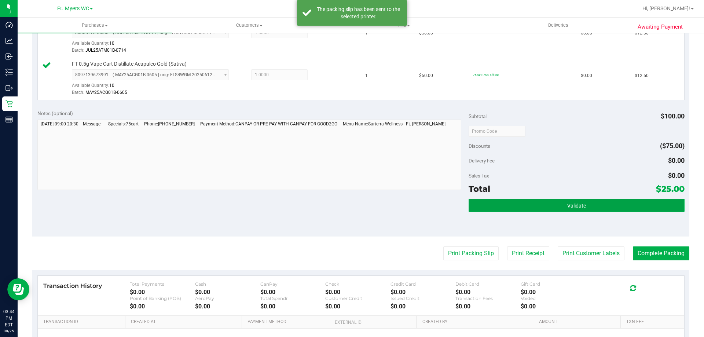
click at [481, 201] on button "Validate" at bounding box center [577, 205] width 216 height 13
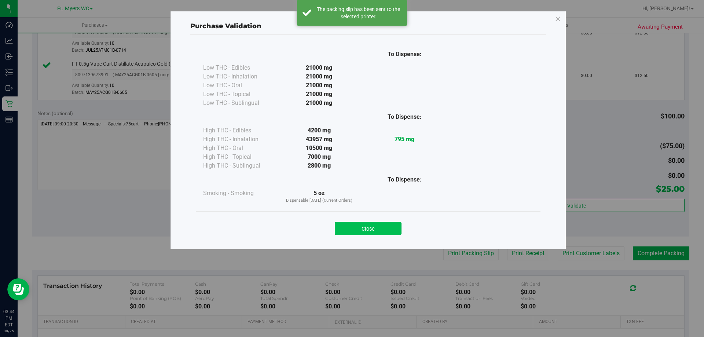
click at [371, 230] on button "Close" at bounding box center [368, 228] width 67 height 13
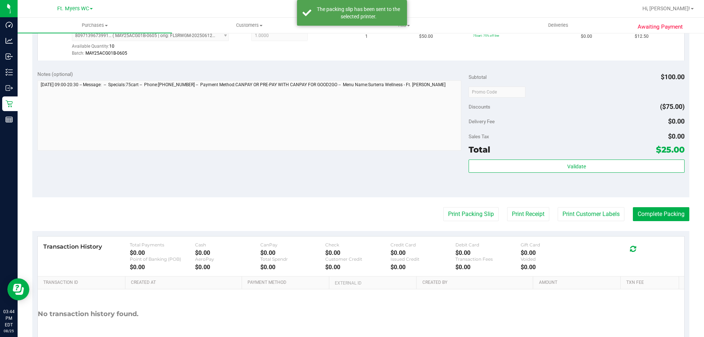
scroll to position [293, 0]
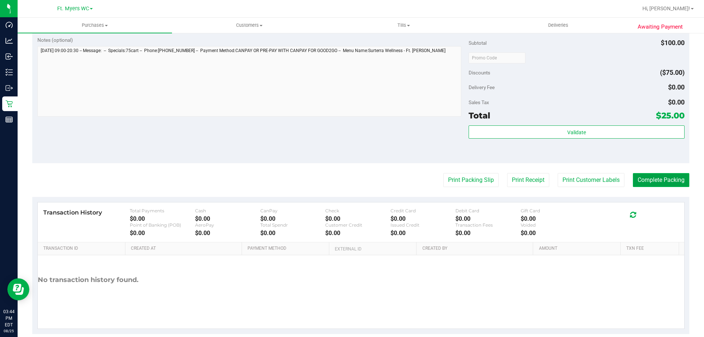
click at [662, 181] on button "Complete Packing" at bounding box center [661, 180] width 56 height 14
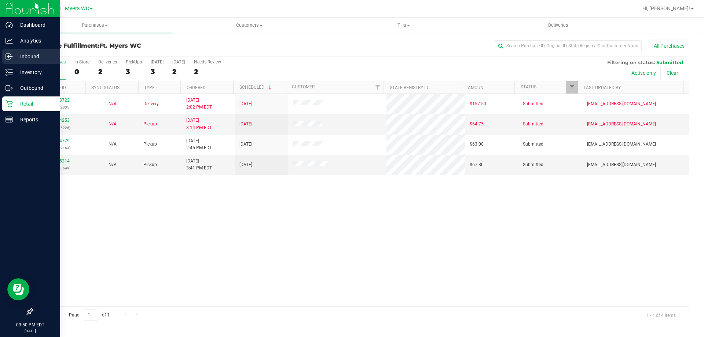
click at [6, 58] on icon at bounding box center [9, 56] width 7 height 7
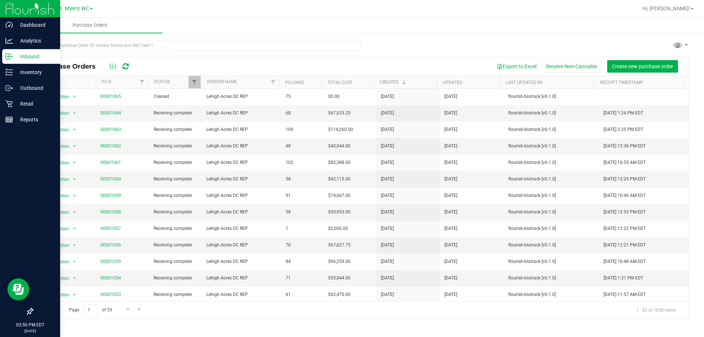
click at [117, 98] on link "00001065" at bounding box center [110, 96] width 21 height 5
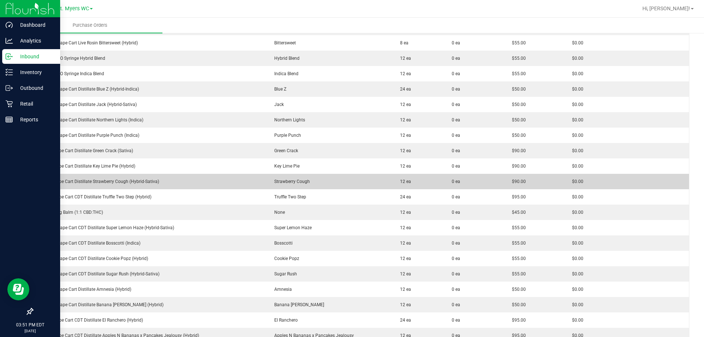
scroll to position [183, 0]
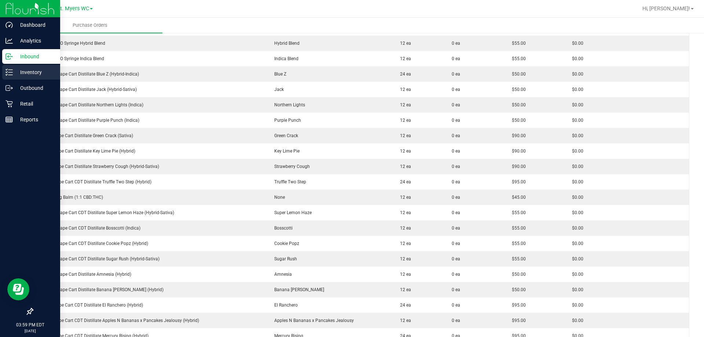
click at [11, 70] on icon at bounding box center [9, 72] width 7 height 7
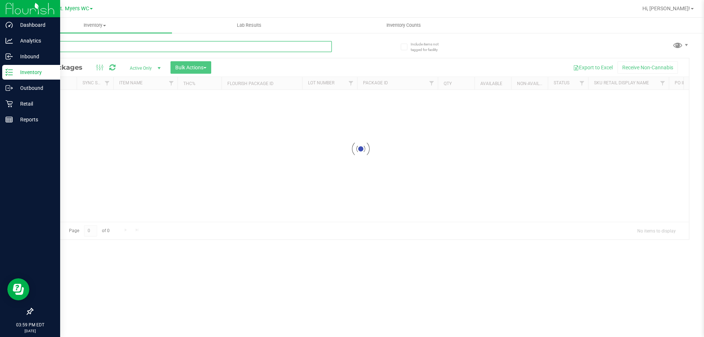
click at [96, 47] on input "text" at bounding box center [182, 46] width 300 height 11
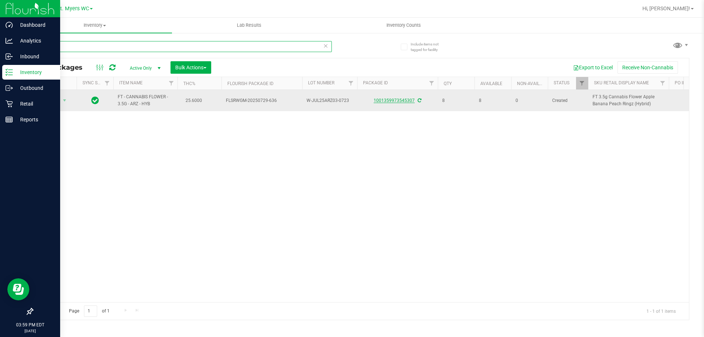
type input "arz"
click at [383, 99] on link "1001359973545307" at bounding box center [394, 100] width 41 height 5
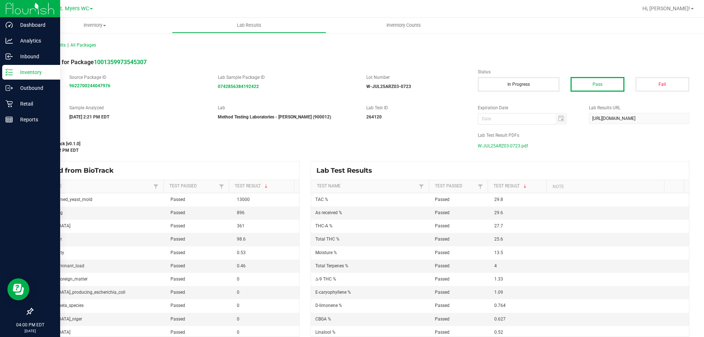
click at [497, 145] on span "W-JUL25ARZ03-0723.pdf" at bounding box center [503, 145] width 50 height 11
click at [16, 61] on div "Inbound" at bounding box center [31, 56] width 58 height 15
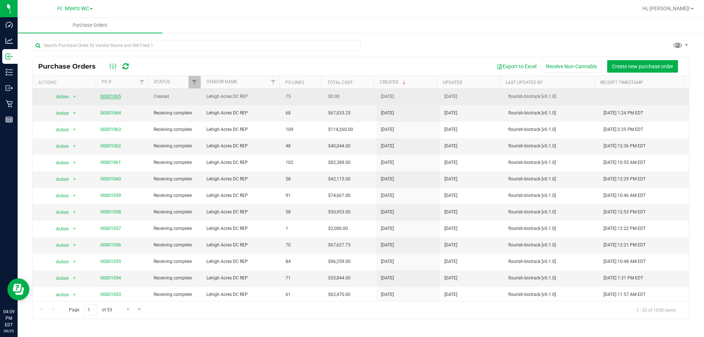
click at [107, 97] on link "00001065" at bounding box center [110, 96] width 21 height 5
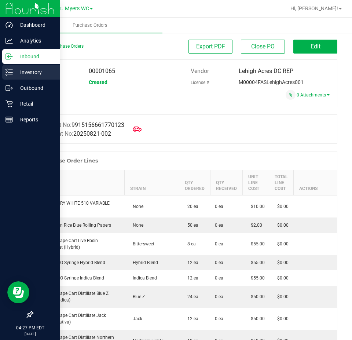
click at [18, 66] on div "Inventory" at bounding box center [31, 72] width 58 height 15
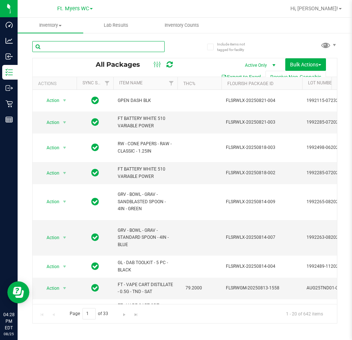
click at [106, 44] on input "text" at bounding box center [98, 46] width 132 height 11
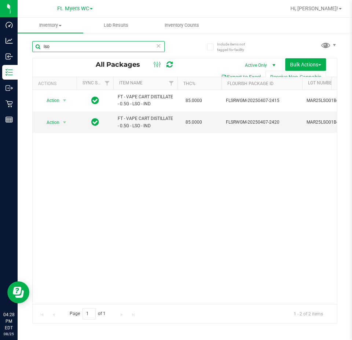
type input "lso"
drag, startPoint x: 81, startPoint y: 298, endPoint x: 99, endPoint y: 298, distance: 17.6
click at [111, 300] on div "Action Action Adjust qty Create package Edit attributes Global inventory Locate…" at bounding box center [185, 197] width 304 height 214
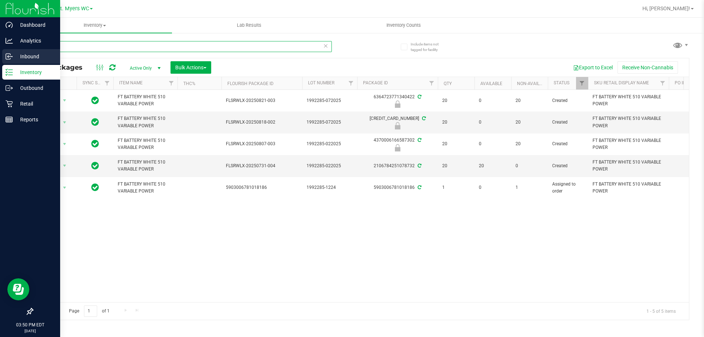
drag, startPoint x: 125, startPoint y: 45, endPoint x: 0, endPoint y: 56, distance: 125.2
click at [0, 56] on div "Dashboard Analytics Inbound Inventory Outbound Retail Reports 03:50 PM EDT 08/2…" at bounding box center [352, 168] width 704 height 337
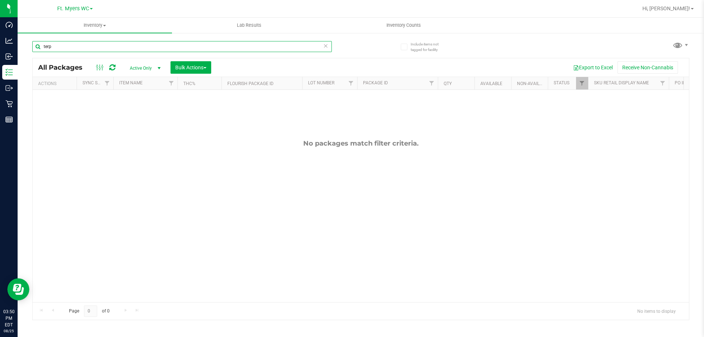
type input "terp"
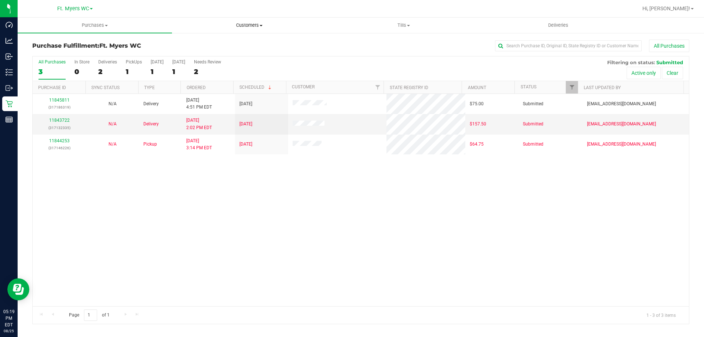
click at [260, 23] on span "Customers" at bounding box center [249, 25] width 154 height 7
click at [235, 41] on li "All customers" at bounding box center [249, 44] width 154 height 9
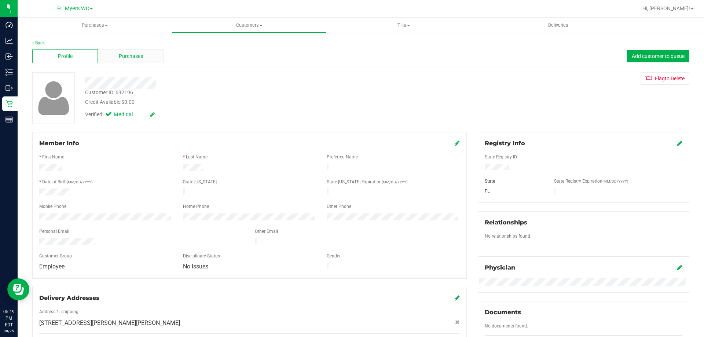
click at [111, 56] on div "Purchases" at bounding box center [131, 56] width 66 height 14
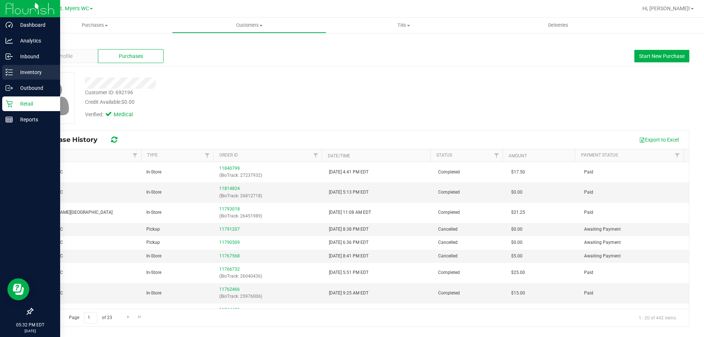
click at [8, 69] on icon at bounding box center [9, 72] width 7 height 7
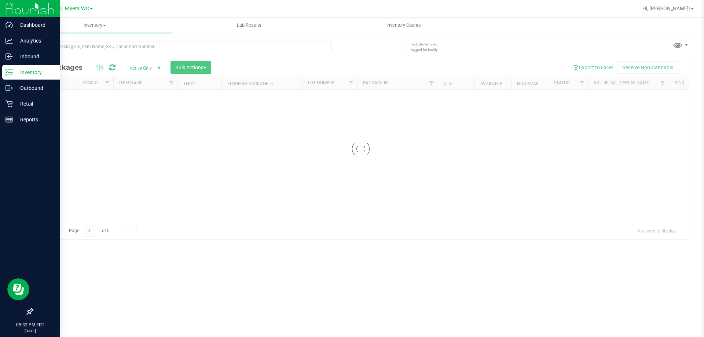
click at [143, 53] on div at bounding box center [182, 49] width 300 height 17
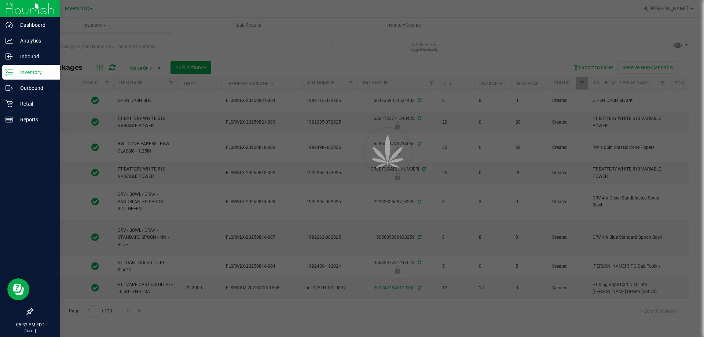
click at [145, 46] on div at bounding box center [352, 168] width 704 height 337
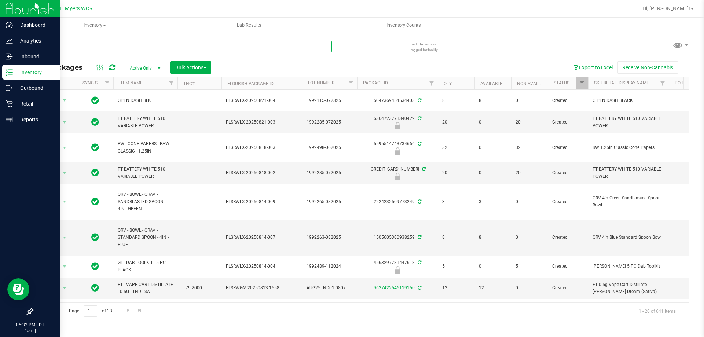
click at [145, 46] on input "text" at bounding box center [182, 46] width 300 height 11
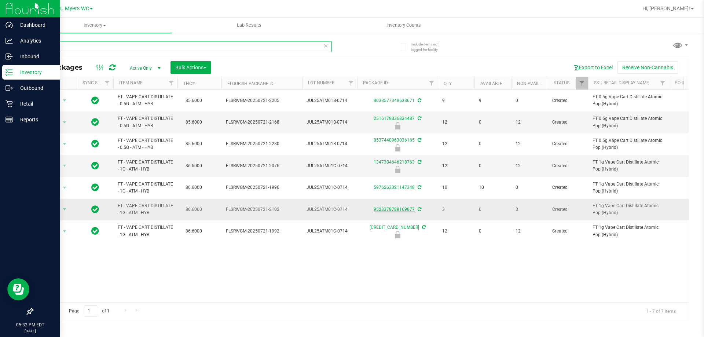
type input "atomic"
click at [390, 207] on link "9523378788169877" at bounding box center [394, 209] width 41 height 5
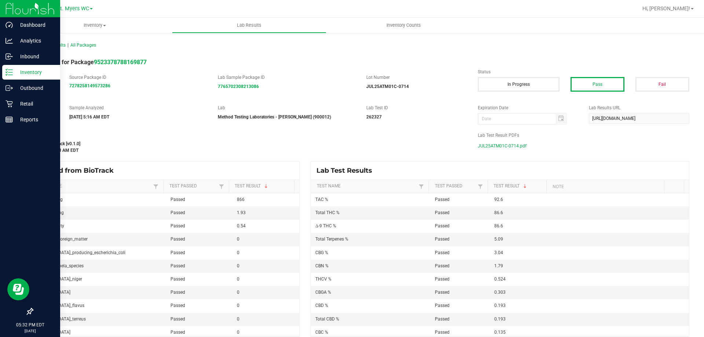
click at [485, 143] on span "JUL25ATM01C-0714.pdf" at bounding box center [502, 145] width 49 height 11
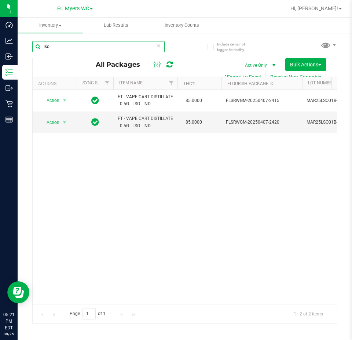
drag, startPoint x: 58, startPoint y: 50, endPoint x: -66, endPoint y: 46, distance: 124.4
click at [0, 46] on html "Dashboard Analytics Inbound Inventory Outbound Retail Reports 05:21 PM EDT [DAT…" at bounding box center [176, 170] width 352 height 340
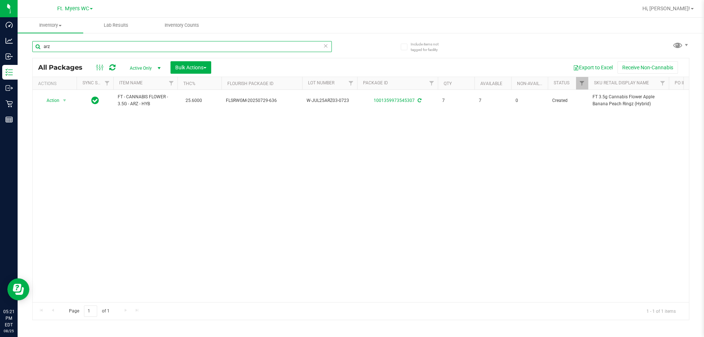
type input "arz"
